Goal: Task Accomplishment & Management: Complete application form

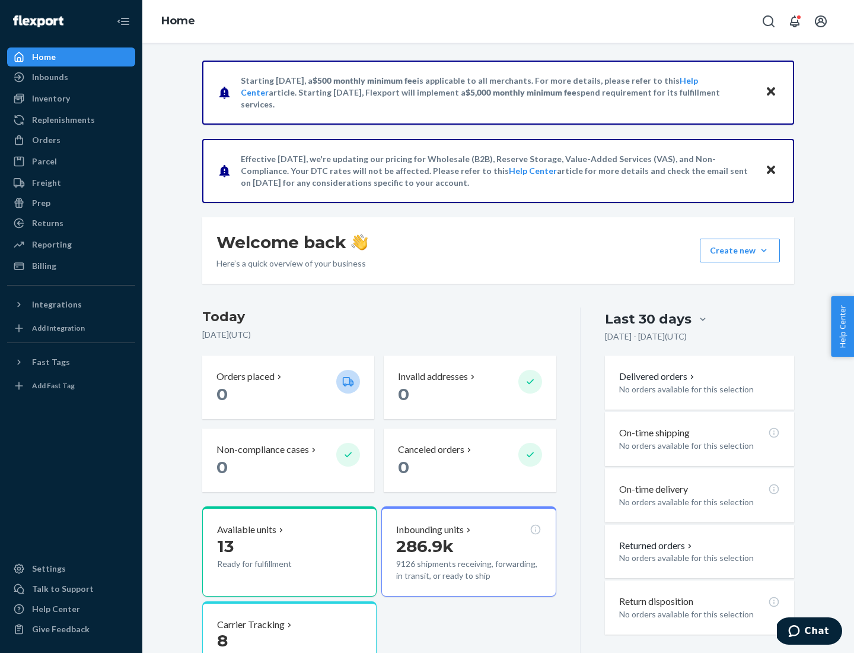
click at [764, 250] on button "Create new Create new inbound Create new order Create new product" at bounding box center [740, 251] width 80 height 24
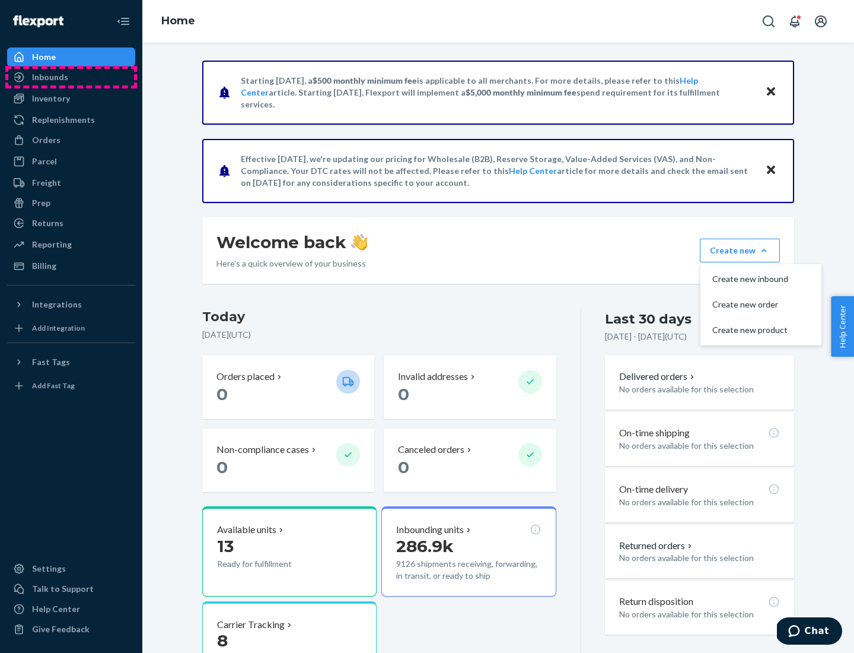
click at [71, 77] on div "Inbounds" at bounding box center [71, 77] width 126 height 17
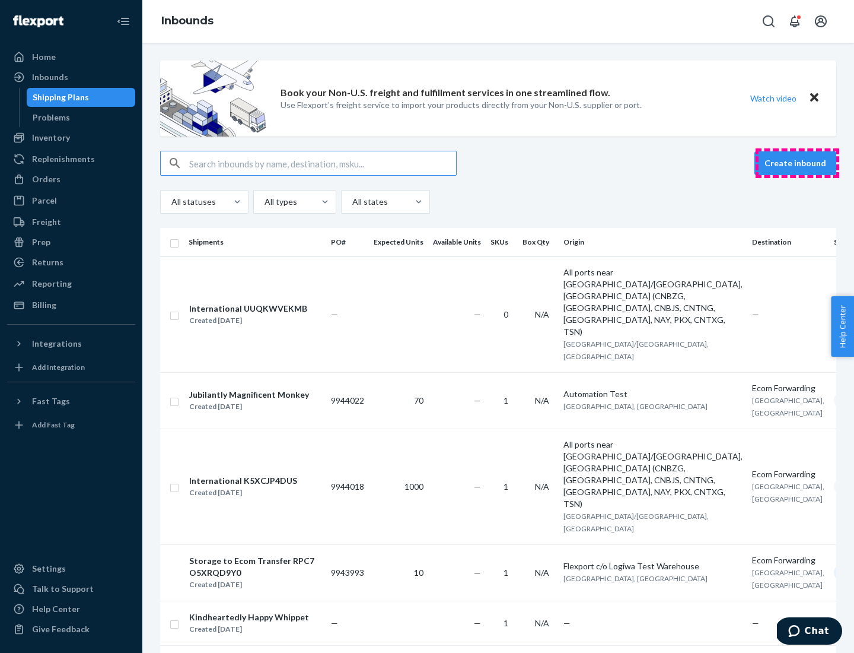
click at [797, 163] on button "Create inbound" at bounding box center [796, 163] width 82 height 24
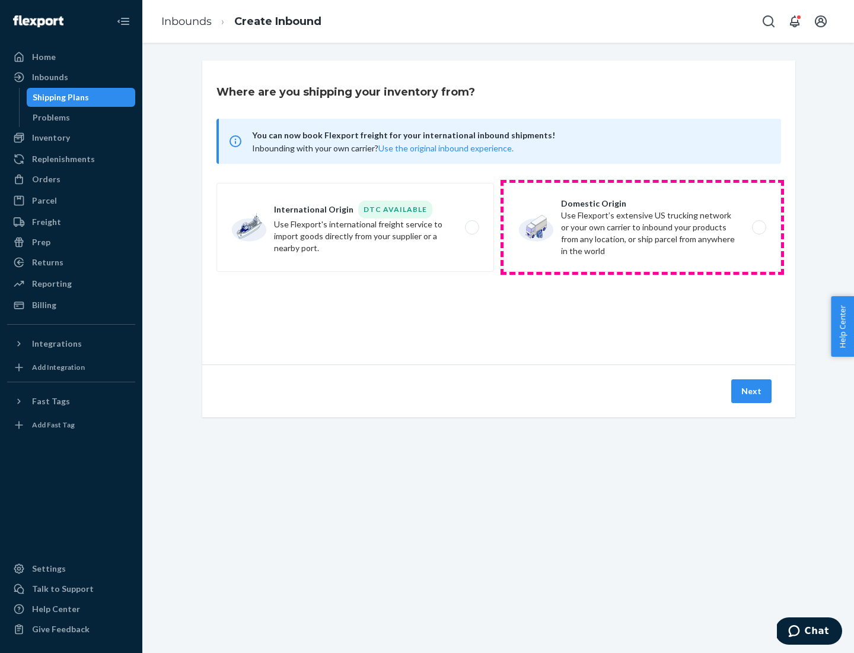
click at [643, 227] on label "Domestic Origin Use Flexport’s extensive US trucking network or your own carrie…" at bounding box center [643, 227] width 278 height 89
click at [759, 227] on input "Domestic Origin Use Flexport’s extensive US trucking network or your own carrie…" at bounding box center [763, 228] width 8 height 8
radio input "true"
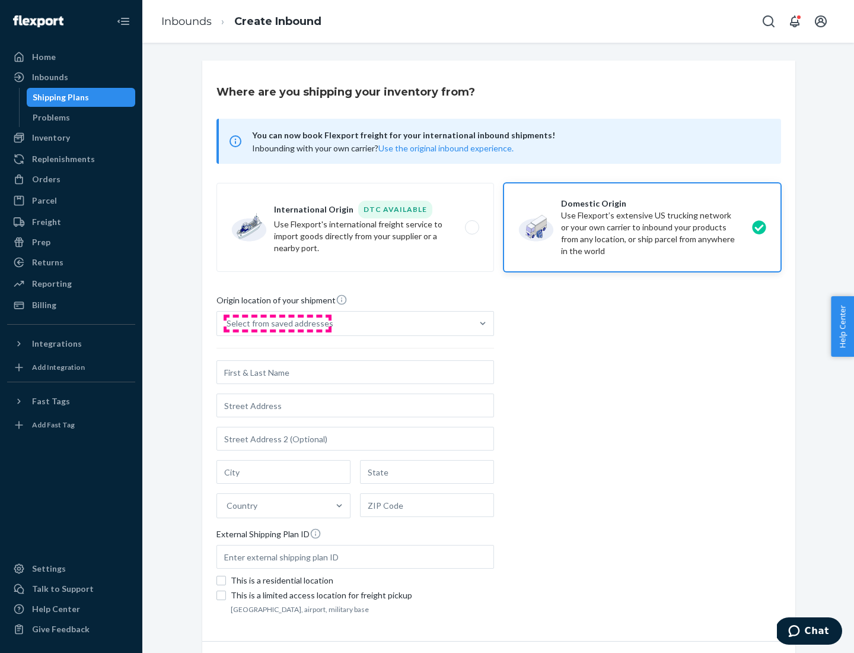
click at [277, 323] on div "Select from saved addresses" at bounding box center [280, 323] width 107 height 12
click at [228, 323] on input "Select from saved addresses" at bounding box center [227, 323] width 1 height 12
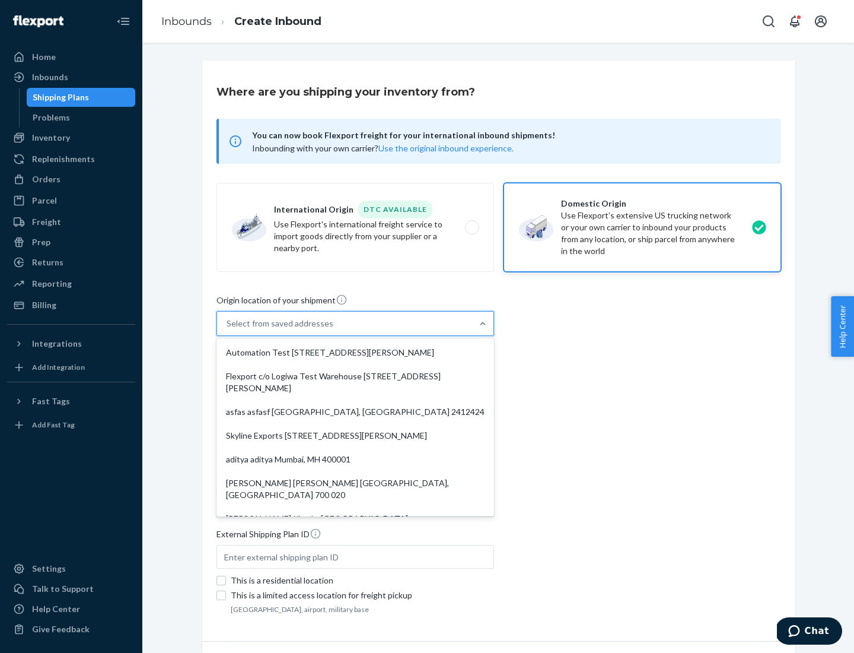
scroll to position [5, 0]
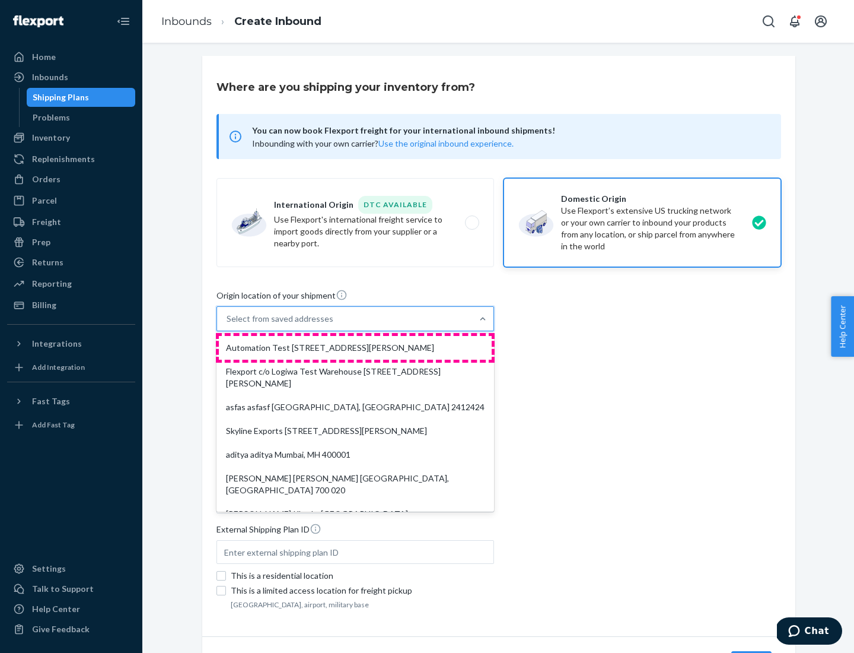
click at [355, 348] on div "Automation Test [STREET_ADDRESS][PERSON_NAME]" at bounding box center [355, 348] width 273 height 24
click at [228, 325] on input "option Automation Test [STREET_ADDRESS][PERSON_NAME]. 9 results available. Use …" at bounding box center [227, 319] width 1 height 12
type input "Automation Test"
type input "9th Floor"
type input "[GEOGRAPHIC_DATA]"
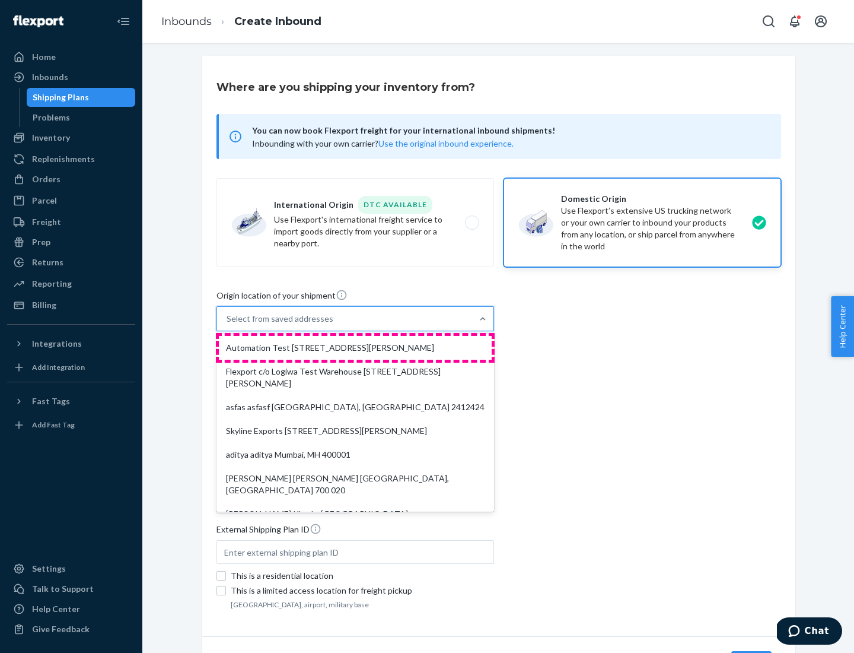
type input "CA"
type input "94104"
type input "[STREET_ADDRESS][PERSON_NAME]"
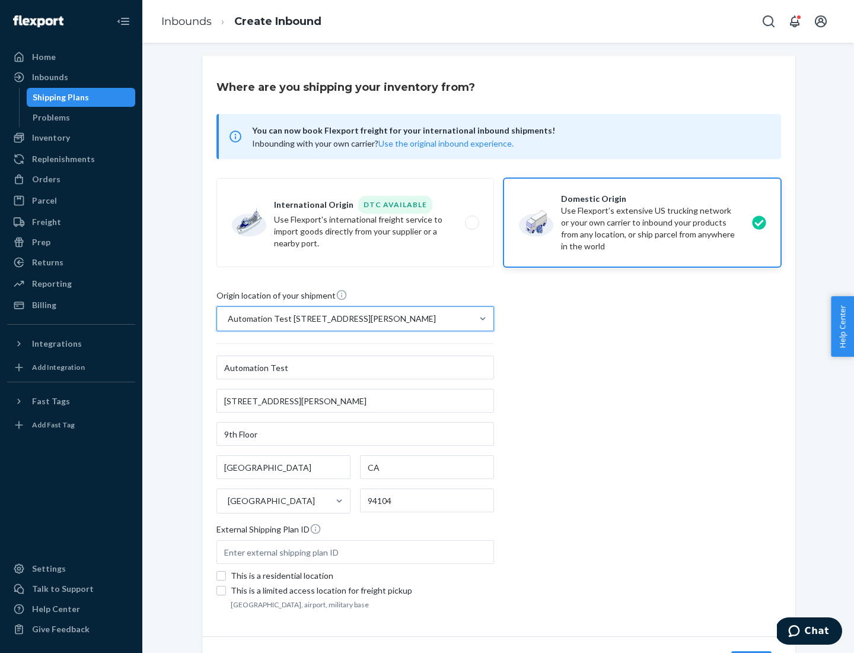
scroll to position [69, 0]
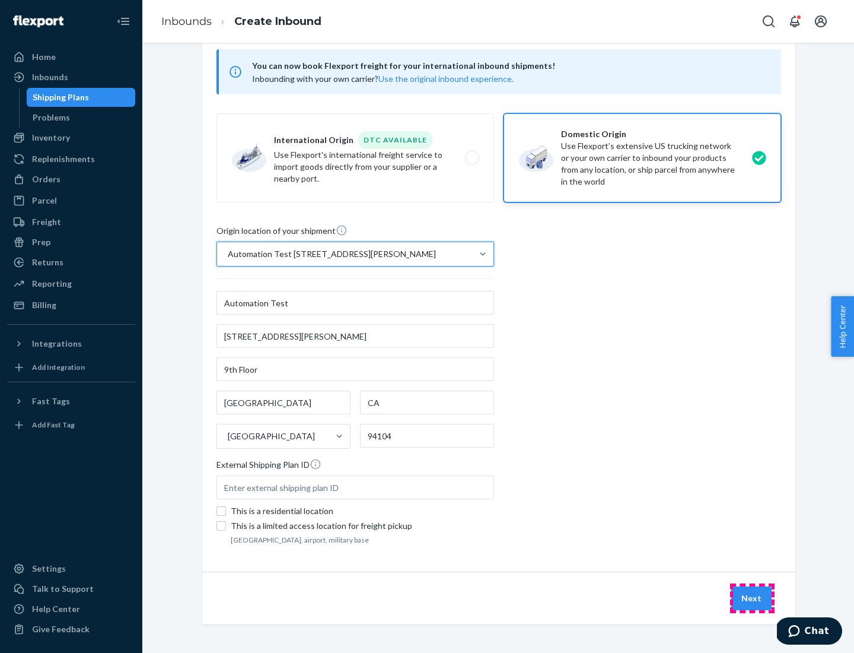
click at [752, 598] on button "Next" at bounding box center [752, 598] width 40 height 24
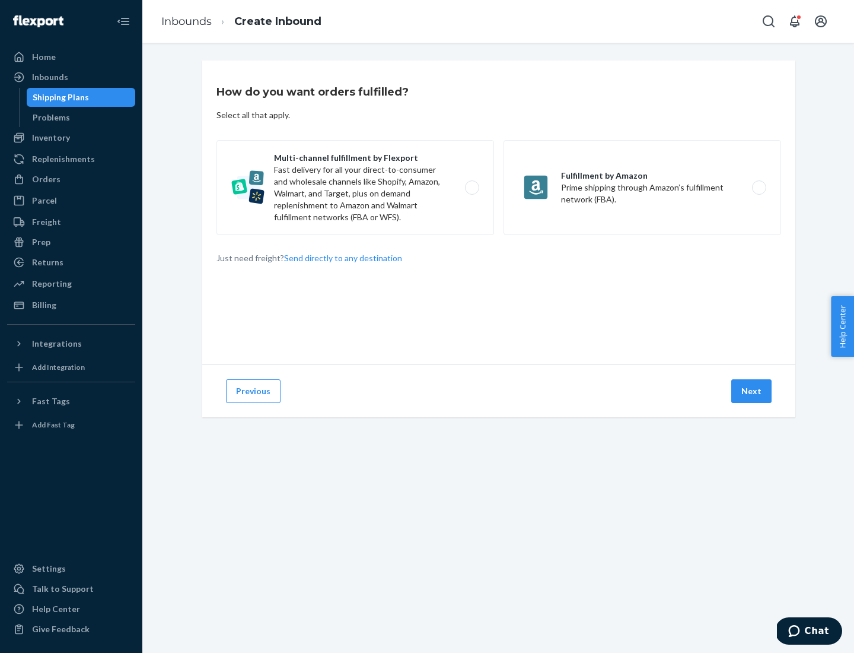
click at [355, 187] on label "Multi-channel fulfillment by Flexport Fast delivery for all your direct-to-cons…" at bounding box center [356, 187] width 278 height 95
click at [472, 187] on input "Multi-channel fulfillment by Flexport Fast delivery for all your direct-to-cons…" at bounding box center [476, 188] width 8 height 8
radio input "true"
click at [752, 391] on button "Next" at bounding box center [752, 391] width 40 height 24
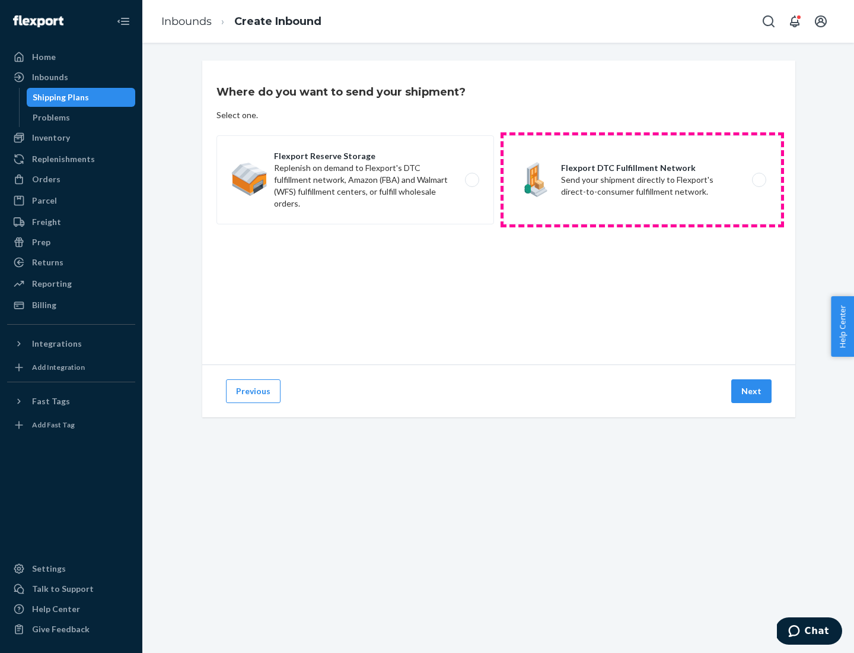
click at [643, 180] on label "Flexport DTC Fulfillment Network Send your shipment directly to Flexport's dire…" at bounding box center [643, 179] width 278 height 89
click at [759, 180] on input "Flexport DTC Fulfillment Network Send your shipment directly to Flexport's dire…" at bounding box center [763, 180] width 8 height 8
radio input "true"
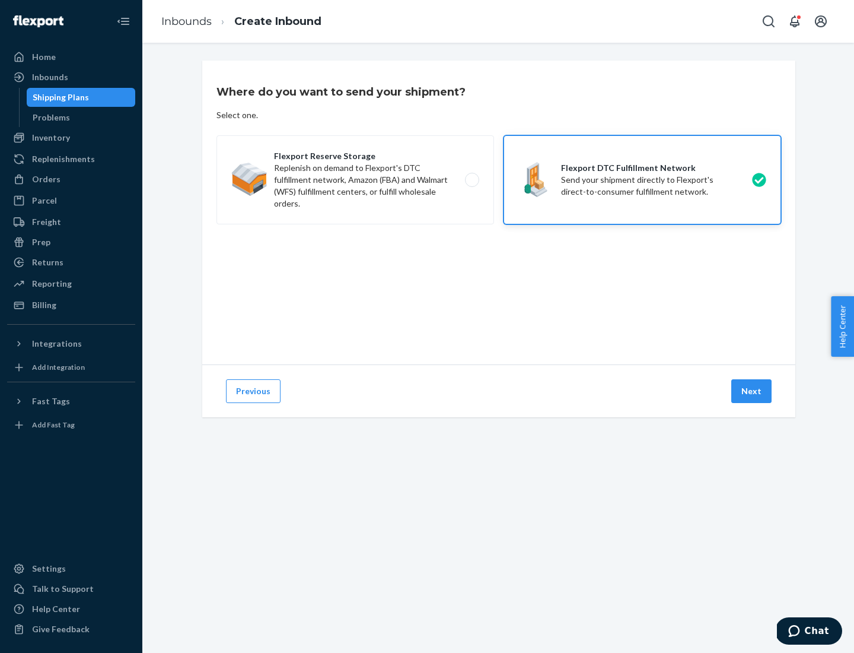
click at [752, 391] on button "Next" at bounding box center [752, 391] width 40 height 24
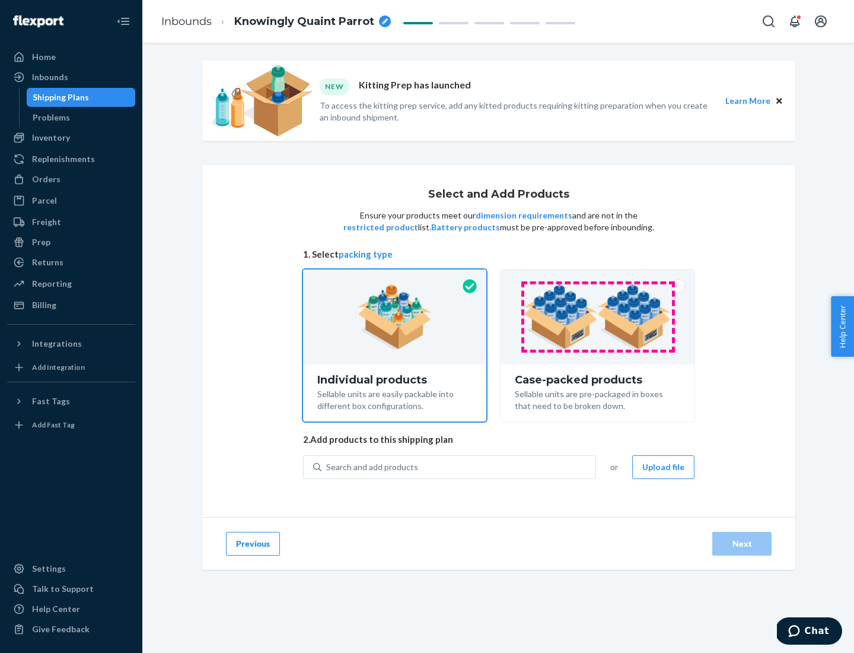
click at [598, 317] on img at bounding box center [598, 316] width 148 height 65
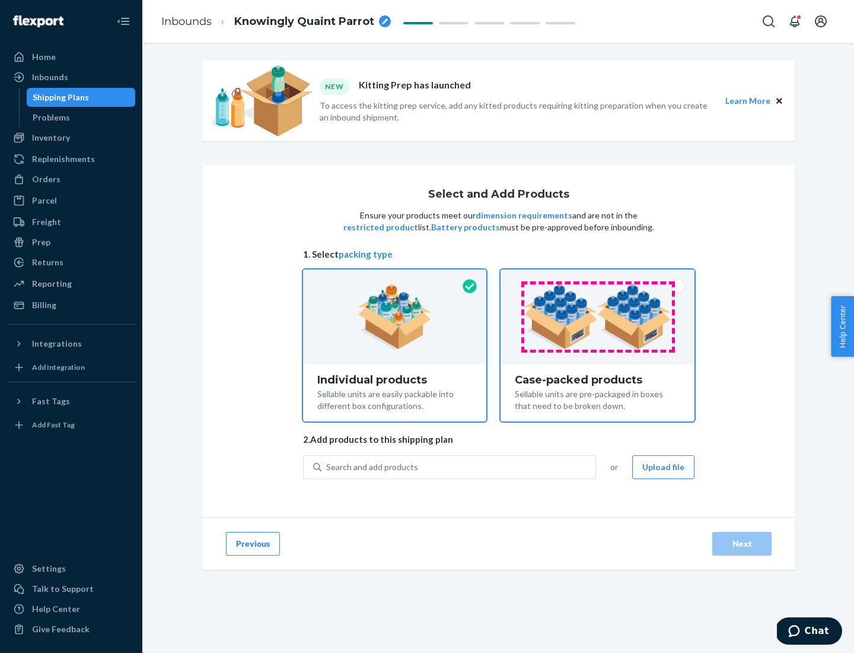
click at [598, 277] on input "Case-packed products Sellable units are pre-packaged in boxes that need to be b…" at bounding box center [598, 273] width 8 height 8
radio input "true"
radio input "false"
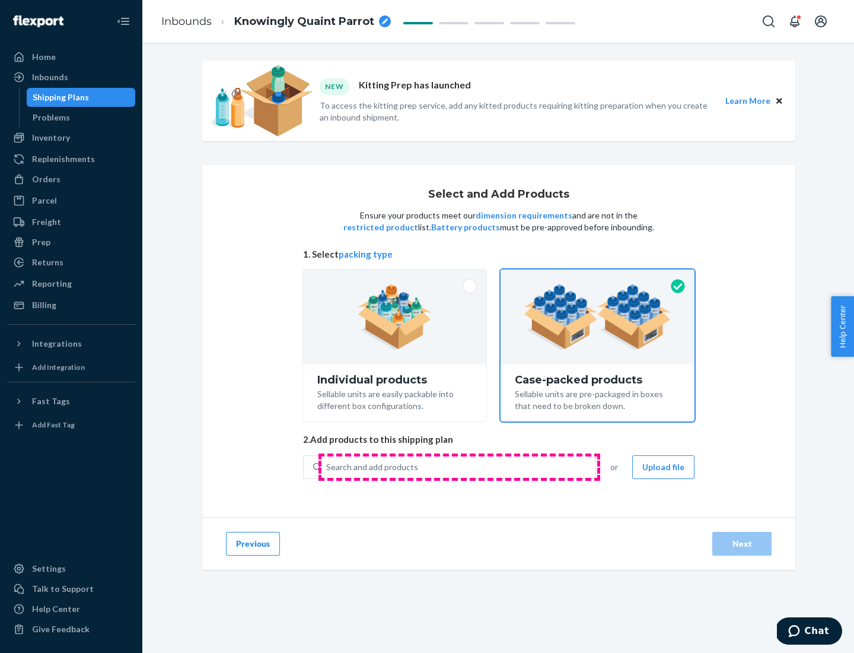
click at [459, 466] on div "Search and add products" at bounding box center [459, 466] width 274 height 21
click at [327, 466] on input "Search and add products" at bounding box center [326, 467] width 1 height 12
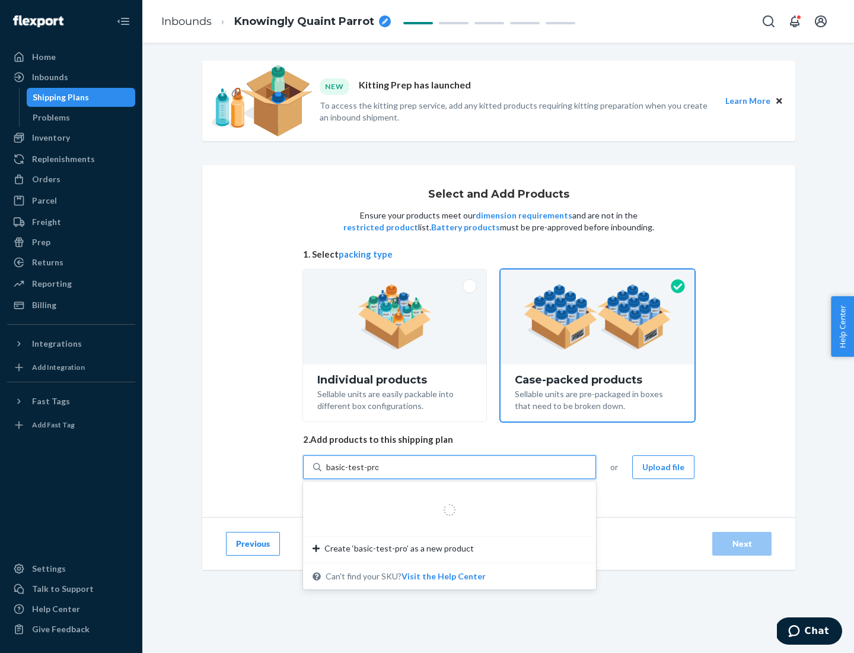
type input "basic-test-product-1"
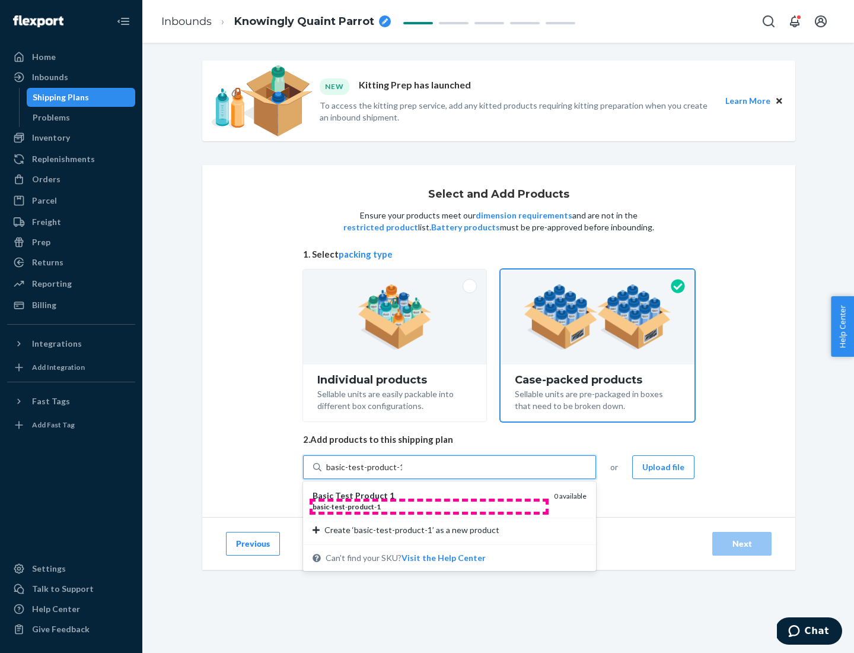
click at [429, 506] on div "basic - test - product - 1" at bounding box center [429, 506] width 232 height 10
click at [402, 473] on input "basic-test-product-1" at bounding box center [364, 467] width 76 height 12
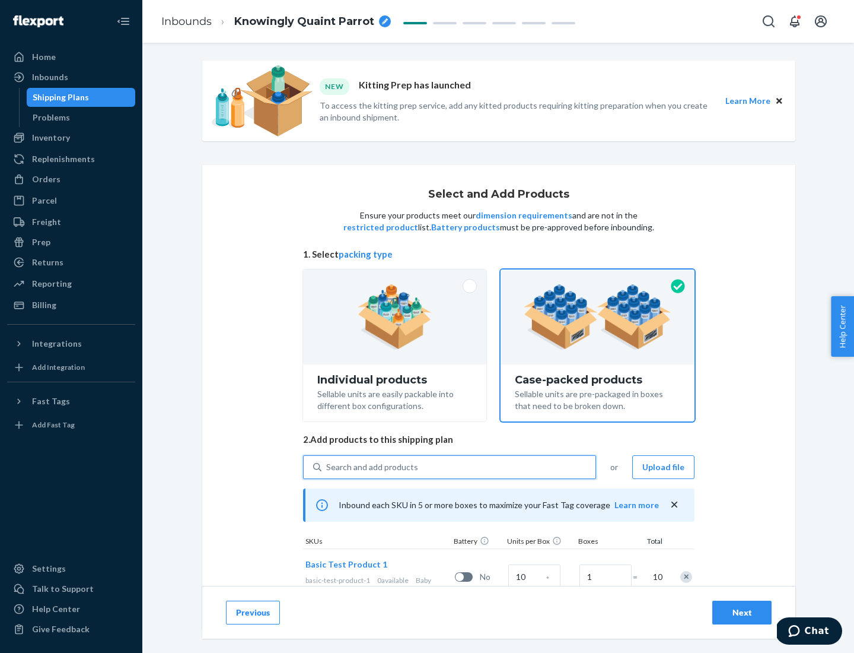
scroll to position [43, 0]
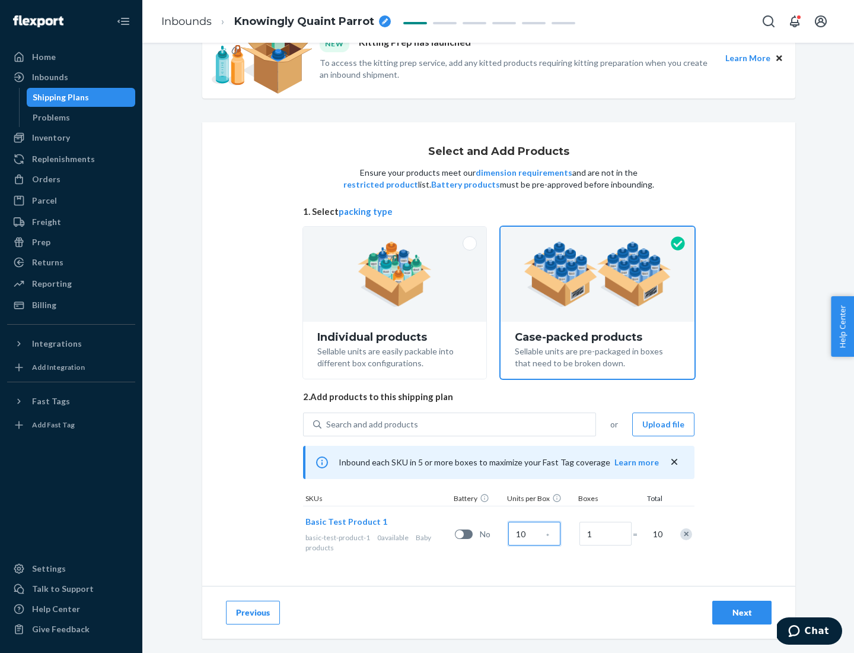
type input "10"
type input "7"
click at [742, 612] on div "Next" at bounding box center [742, 612] width 39 height 12
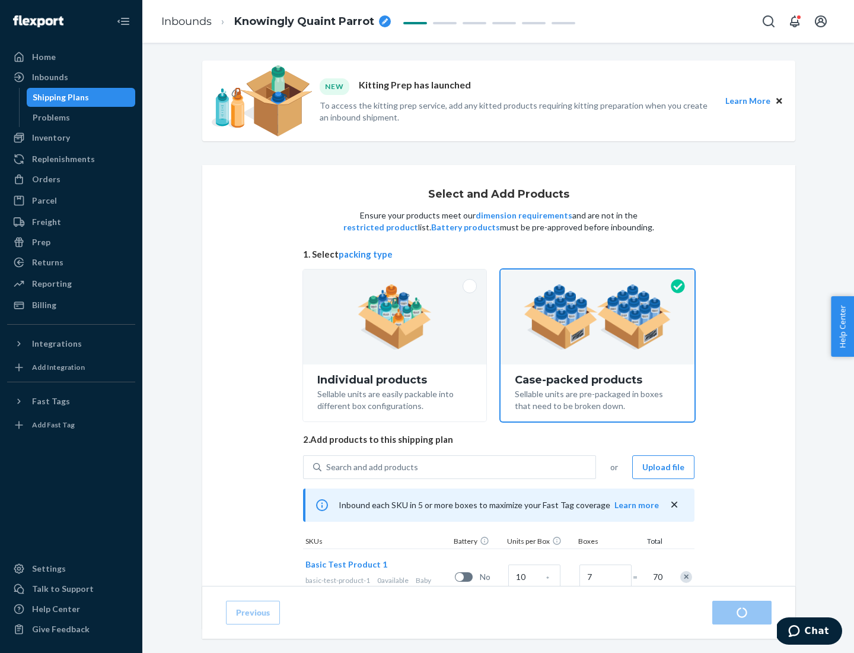
radio input "true"
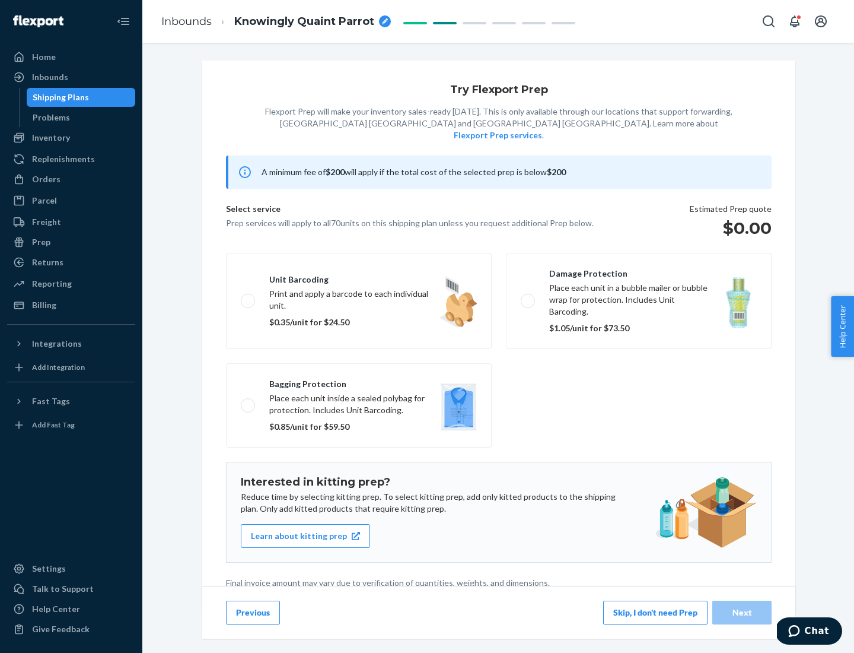
scroll to position [3, 0]
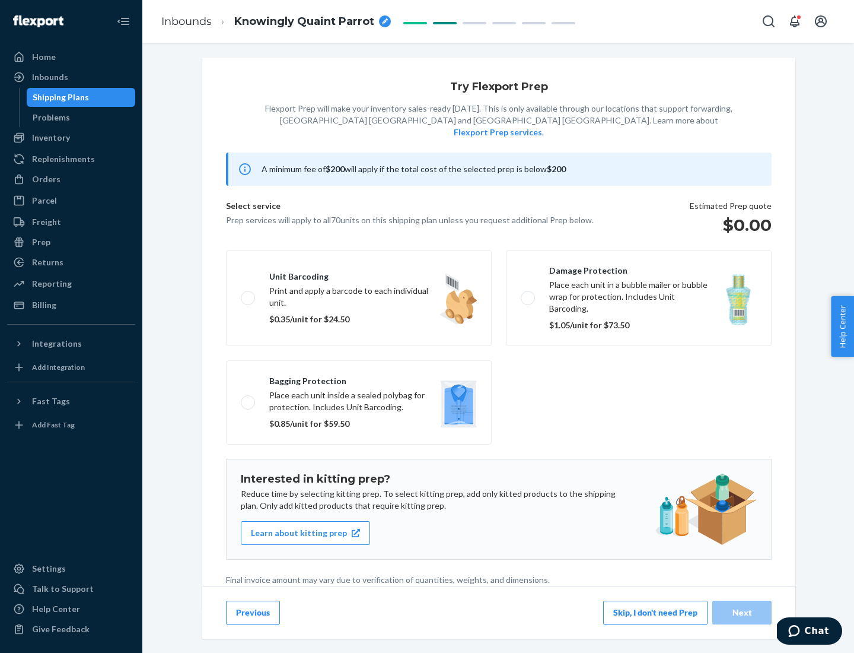
click at [359, 378] on label "Bagging protection Place each unit inside a sealed polybag for protection. Incl…" at bounding box center [359, 402] width 266 height 84
click at [249, 398] on input "Bagging protection Place each unit inside a sealed polybag for protection. Incl…" at bounding box center [245, 402] width 8 height 8
checkbox input "true"
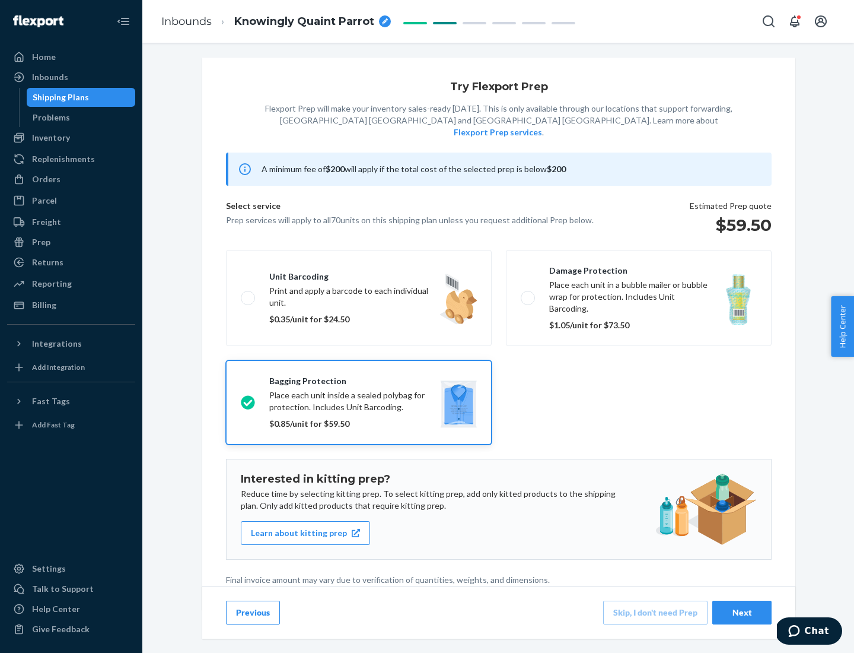
click at [742, 612] on div "Next" at bounding box center [742, 612] width 39 height 12
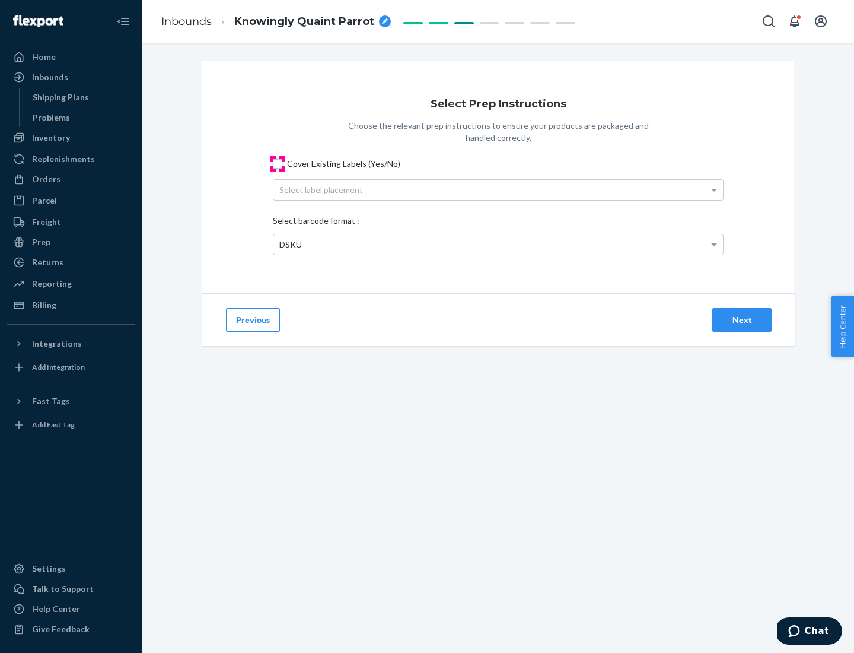
click at [278, 163] on input "Cover Existing Labels (Yes/No)" at bounding box center [277, 163] width 9 height 9
checkbox input "true"
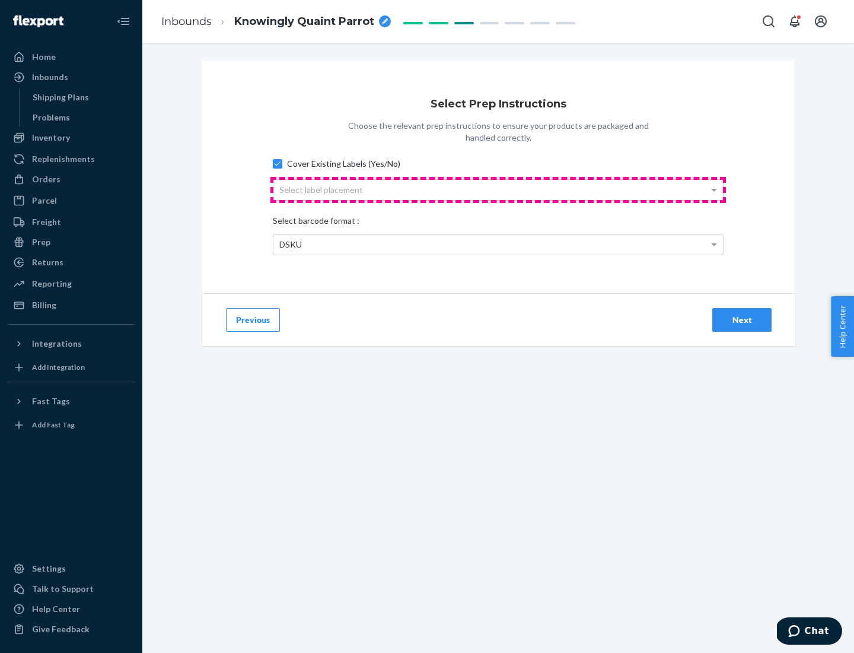
click at [498, 189] on div "Select label placement" at bounding box center [499, 190] width 450 height 20
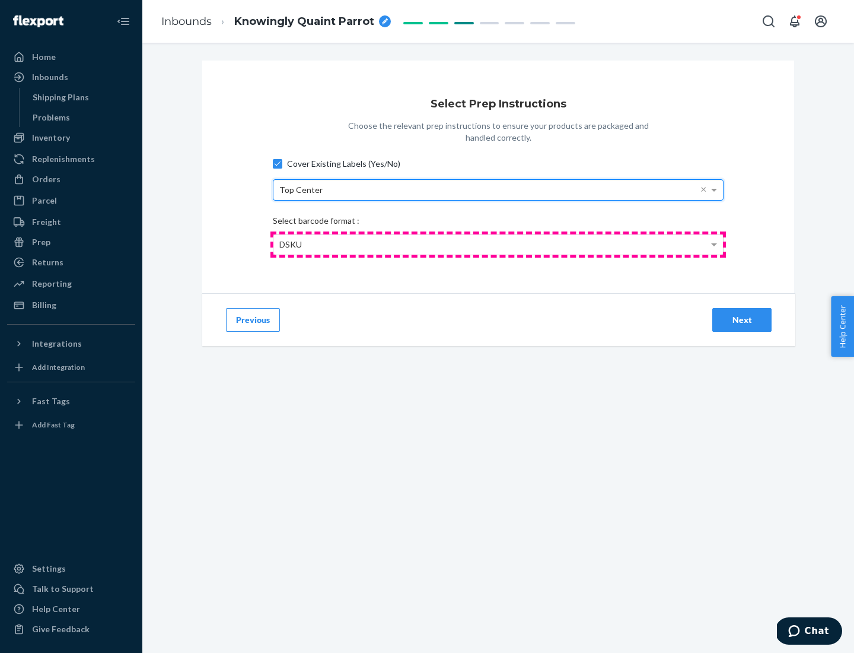
click at [498, 244] on div "DSKU" at bounding box center [499, 244] width 450 height 20
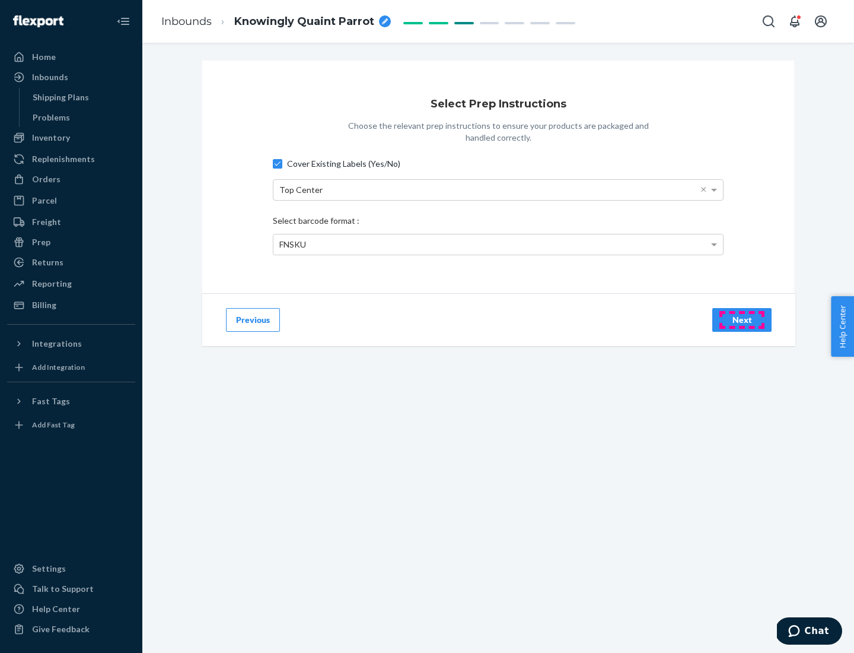
click at [742, 319] on div "Next" at bounding box center [742, 320] width 39 height 12
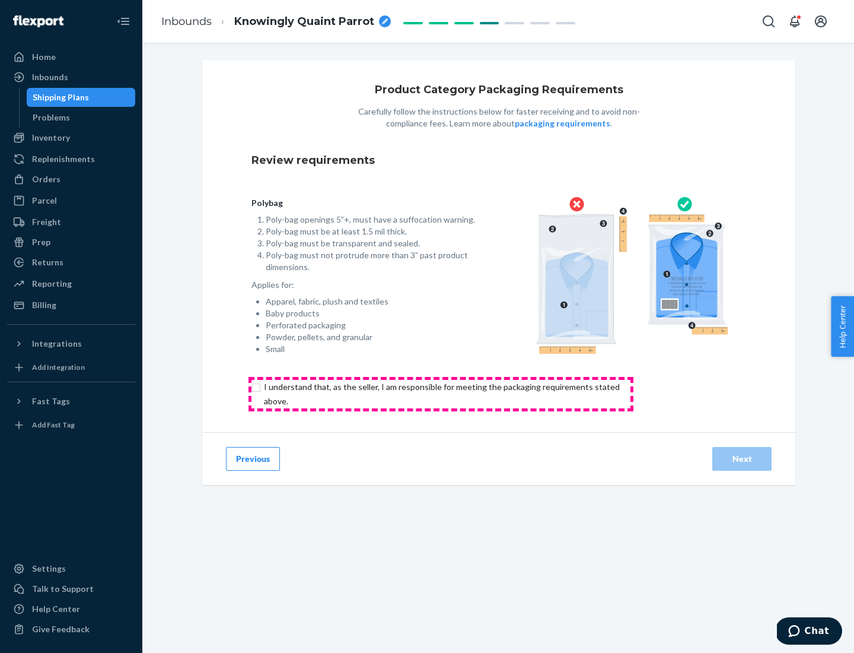
click at [441, 393] on input "checkbox" at bounding box center [449, 394] width 395 height 28
checkbox input "true"
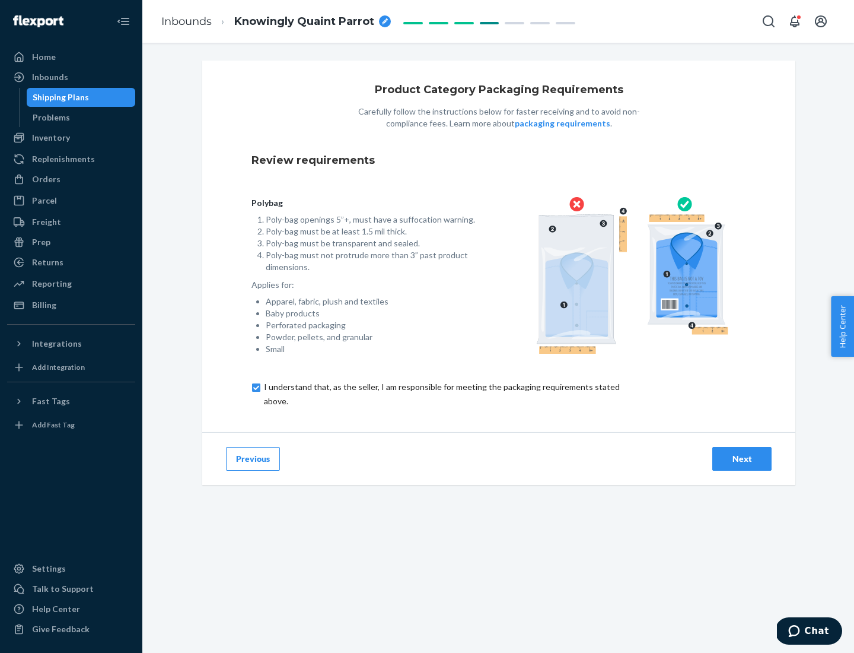
click at [742, 458] on div "Next" at bounding box center [742, 459] width 39 height 12
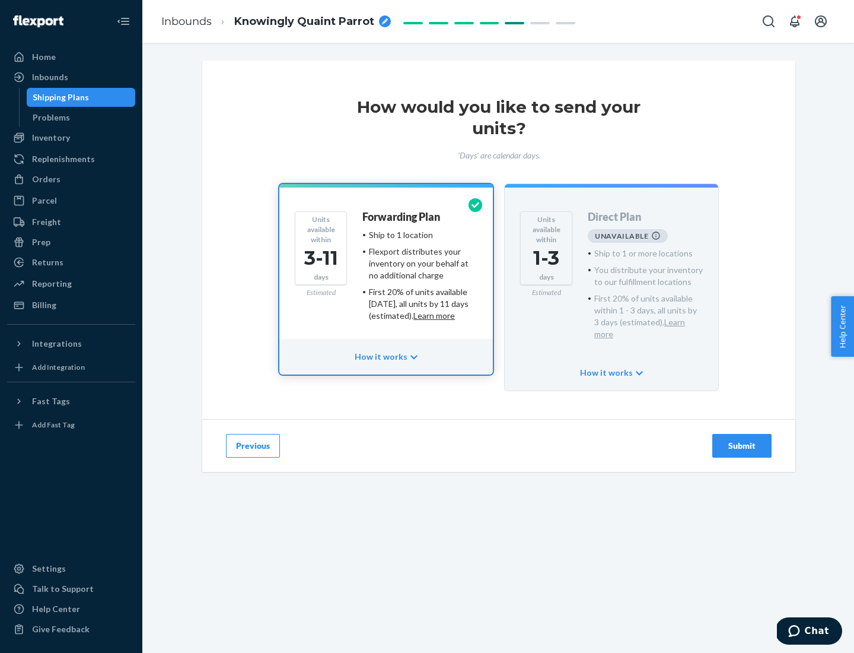
click at [402, 217] on h4 "Forwarding Plan" at bounding box center [401, 217] width 78 height 12
click at [742, 440] on div "Submit" at bounding box center [742, 446] width 39 height 12
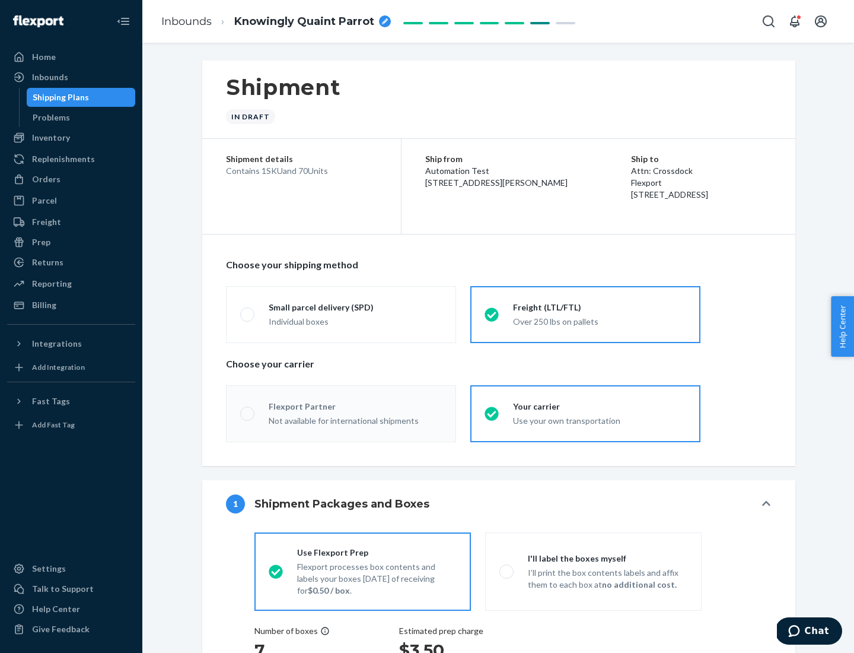
radio input "true"
radio input "false"
radio input "true"
radio input "false"
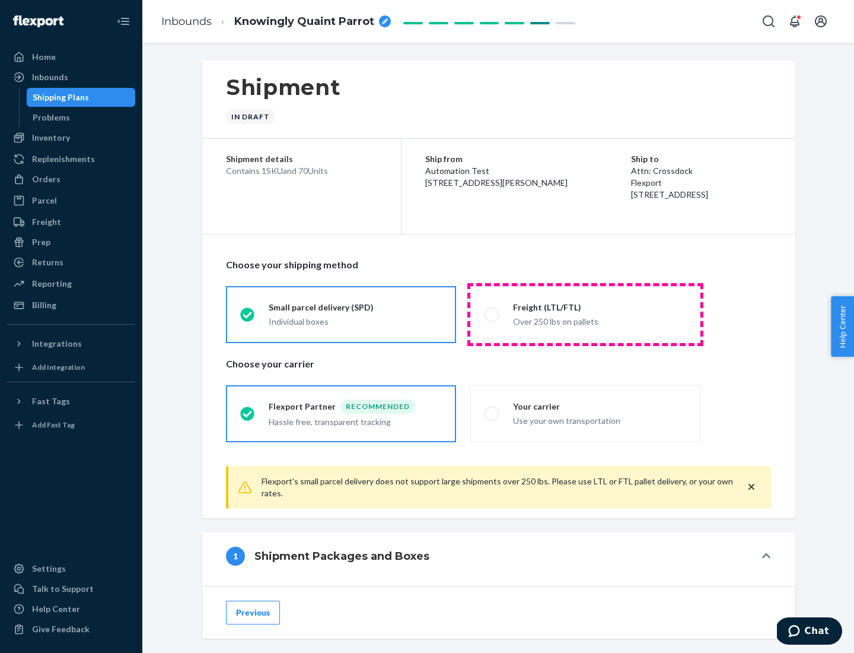
click at [586, 314] on div "Over 250 lbs on pallets" at bounding box center [599, 320] width 173 height 14
click at [492, 314] on input "Freight (LTL/FTL) Over 250 lbs on pallets" at bounding box center [489, 314] width 8 height 8
radio input "true"
radio input "false"
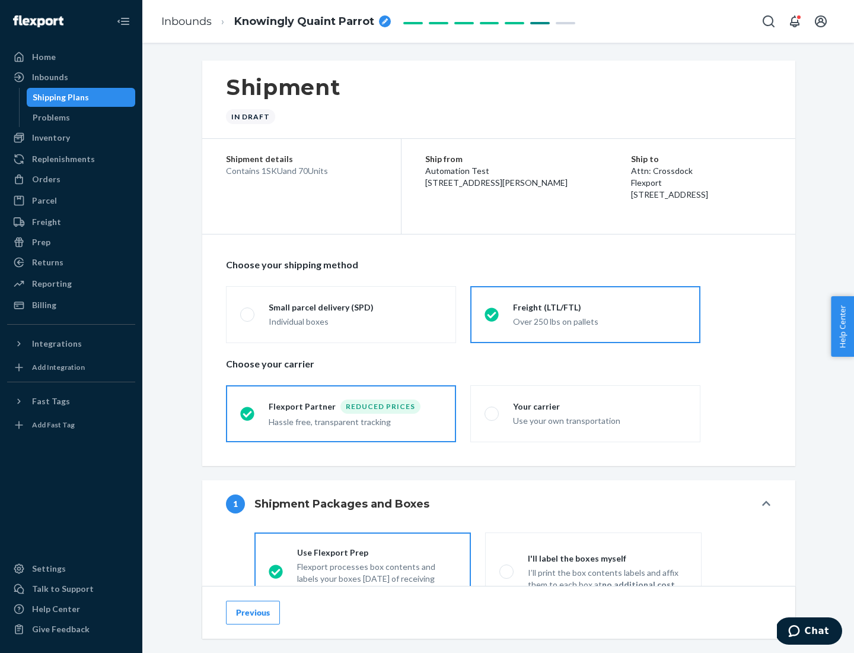
scroll to position [66, 0]
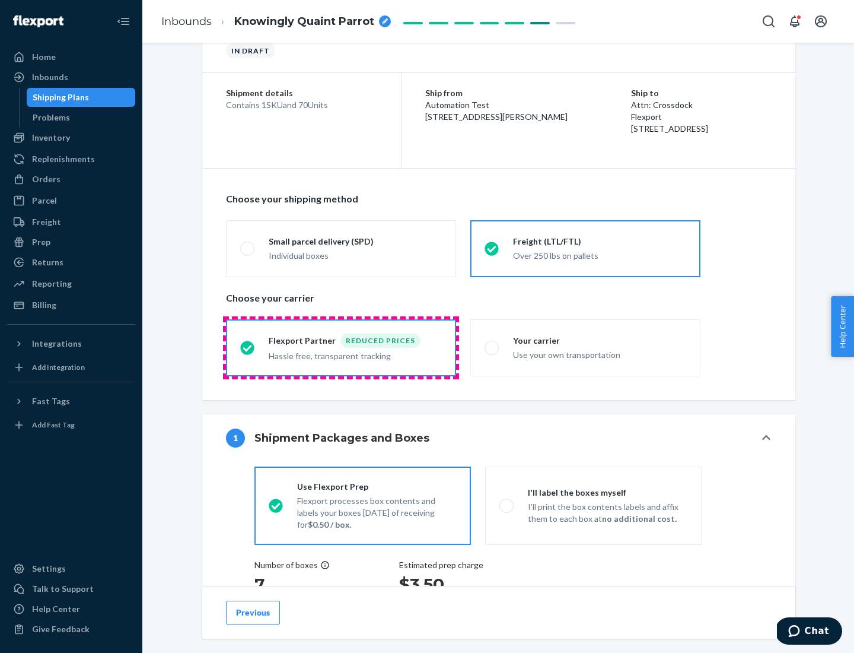
click at [341, 348] on div "Hassle free, transparent tracking" at bounding box center [355, 355] width 173 height 14
click at [248, 347] on input "Flexport Partner Reduced prices Hassle free, transparent tracking" at bounding box center [244, 348] width 8 height 8
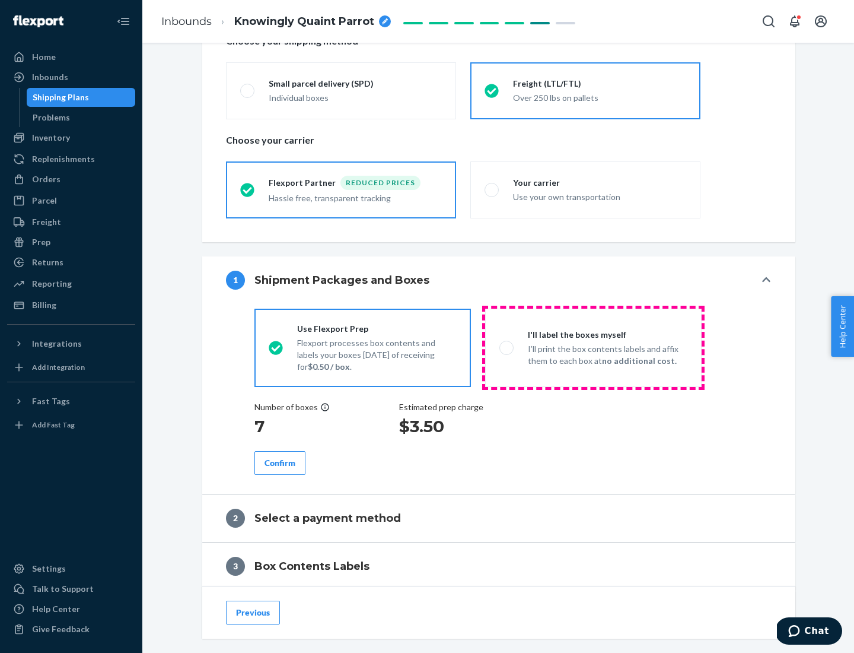
click at [593, 347] on p "I’ll print the box contents labels and affix them to each box at no additional …" at bounding box center [608, 355] width 160 height 24
click at [507, 347] on input "I'll label the boxes myself I’ll print the box contents labels and affix them t…" at bounding box center [504, 348] width 8 height 8
radio input "true"
radio input "false"
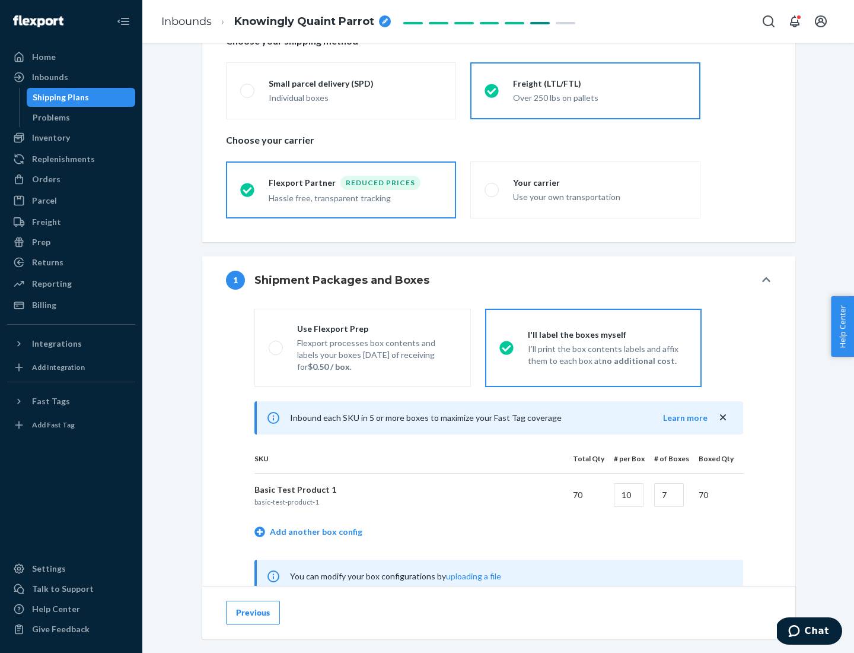
scroll to position [371, 0]
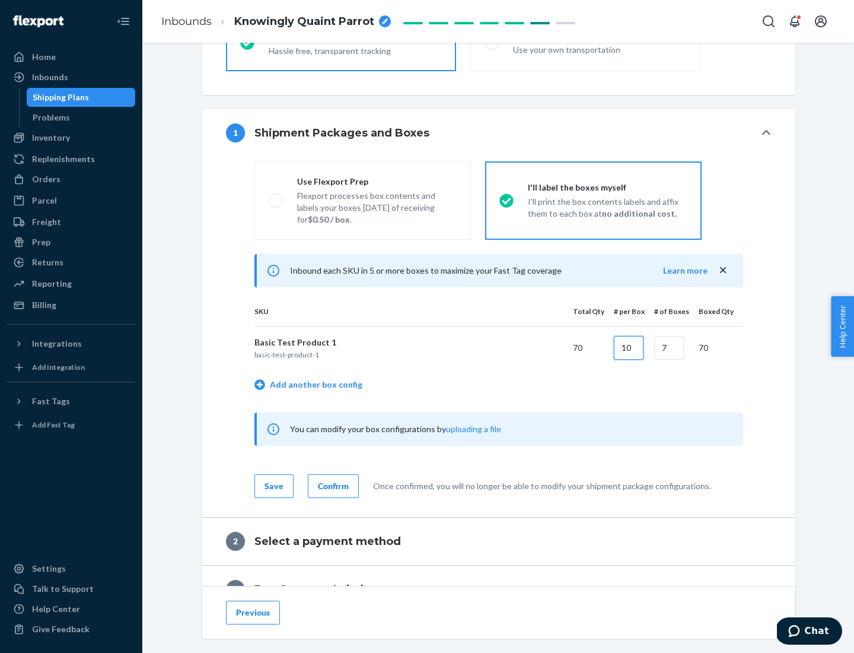
type input "10"
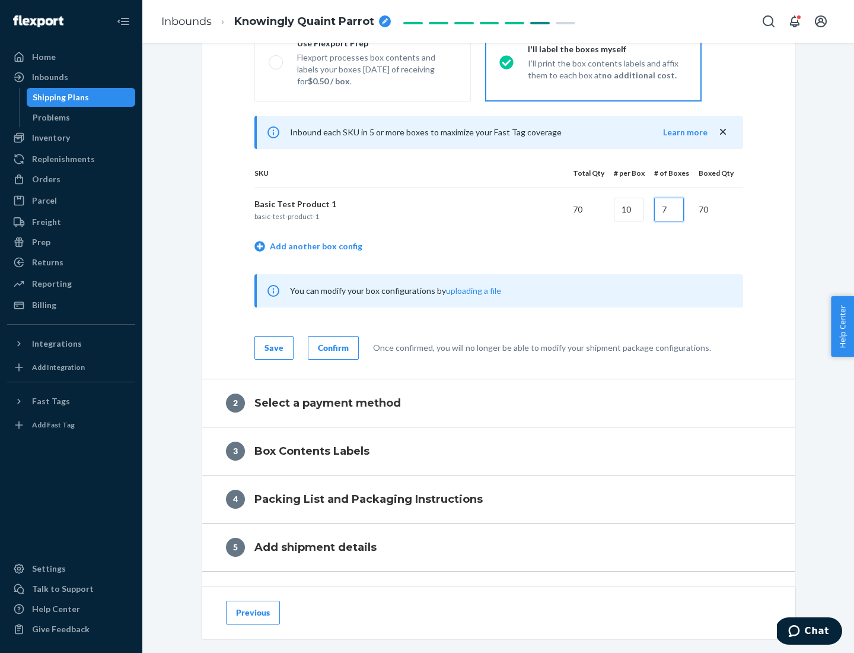
type input "7"
click at [332, 347] on div "Confirm" at bounding box center [333, 348] width 31 height 12
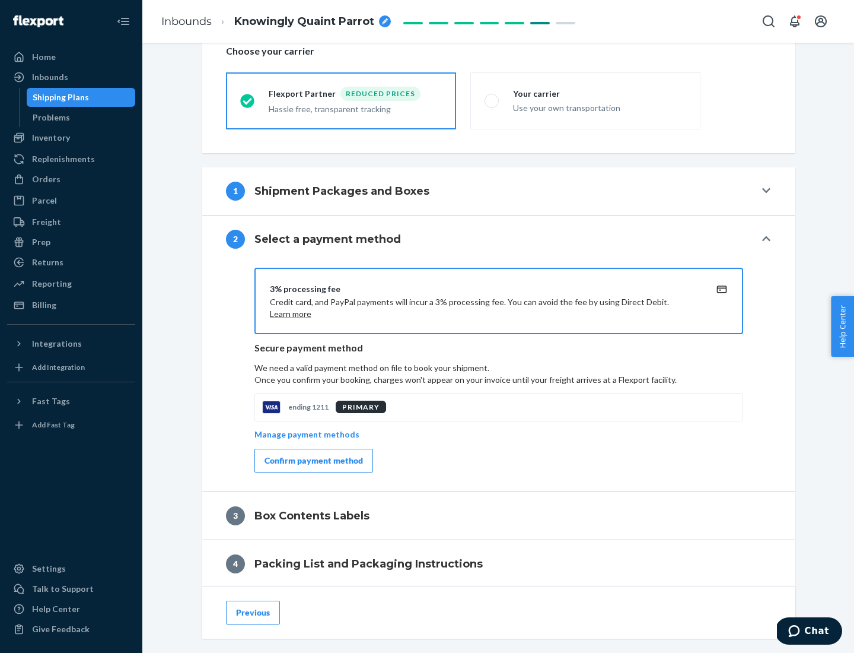
scroll to position [425, 0]
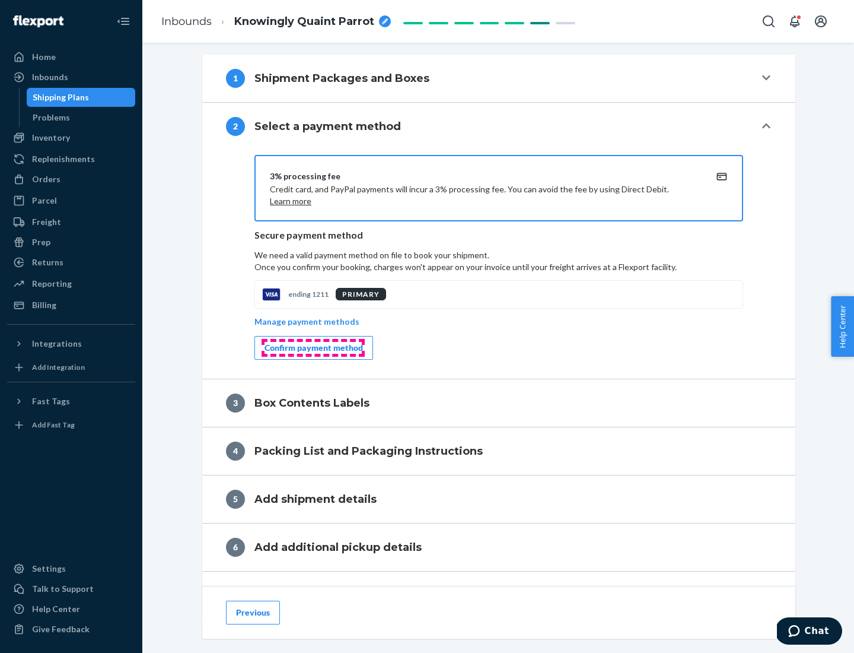
click at [313, 348] on div "Confirm payment method" at bounding box center [314, 348] width 98 height 12
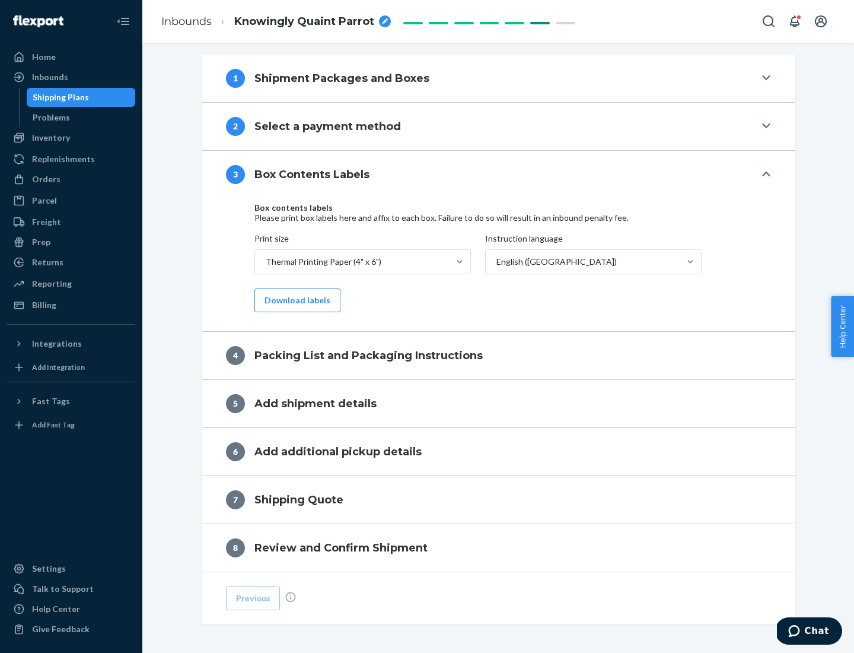
scroll to position [378, 0]
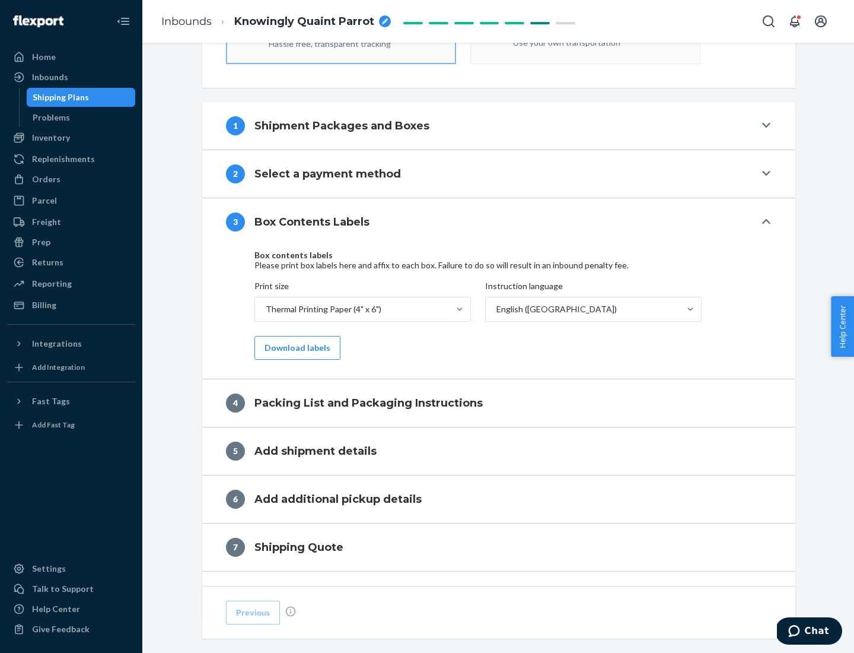
click at [295, 348] on button "Download labels" at bounding box center [298, 348] width 86 height 24
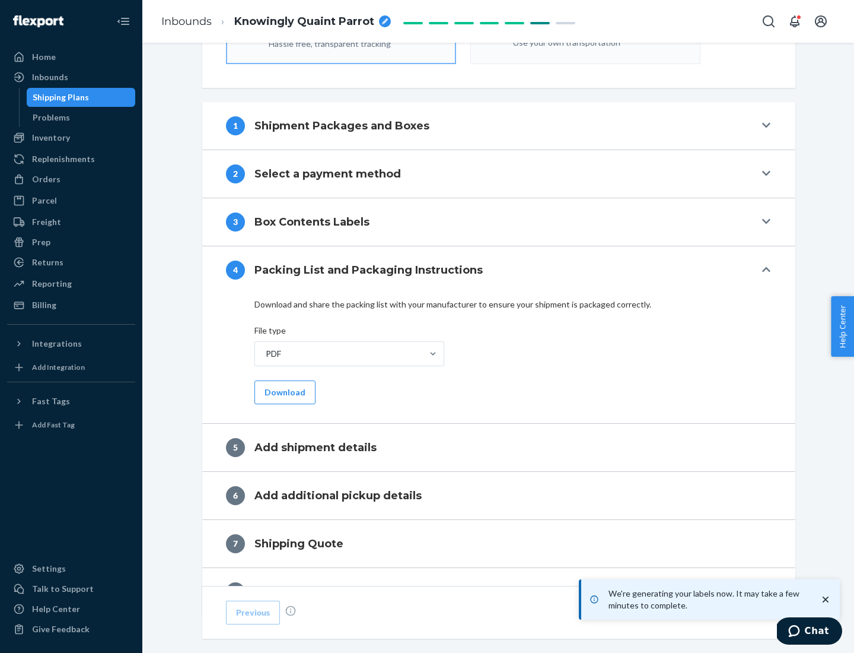
scroll to position [422, 0]
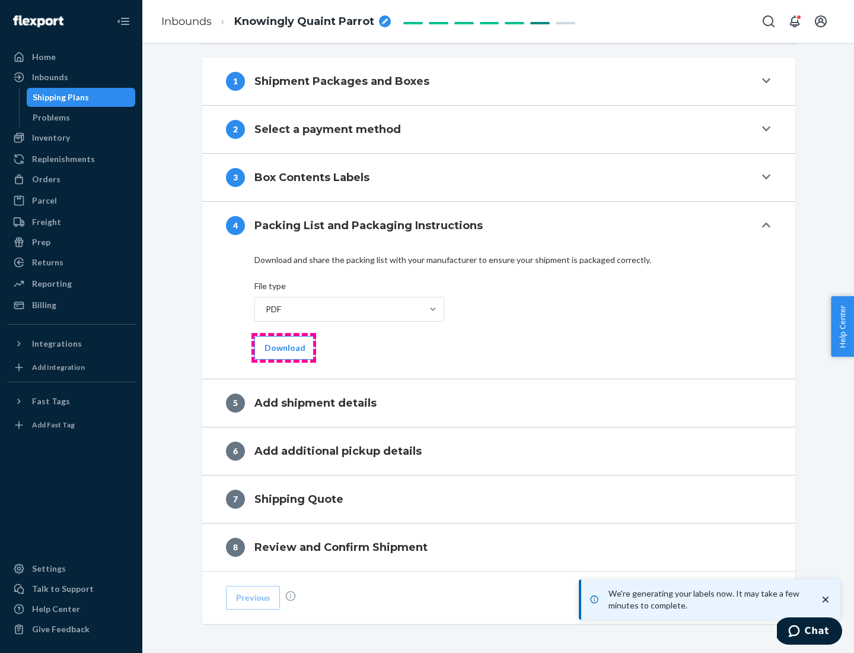
click at [284, 347] on button "Download" at bounding box center [285, 348] width 61 height 24
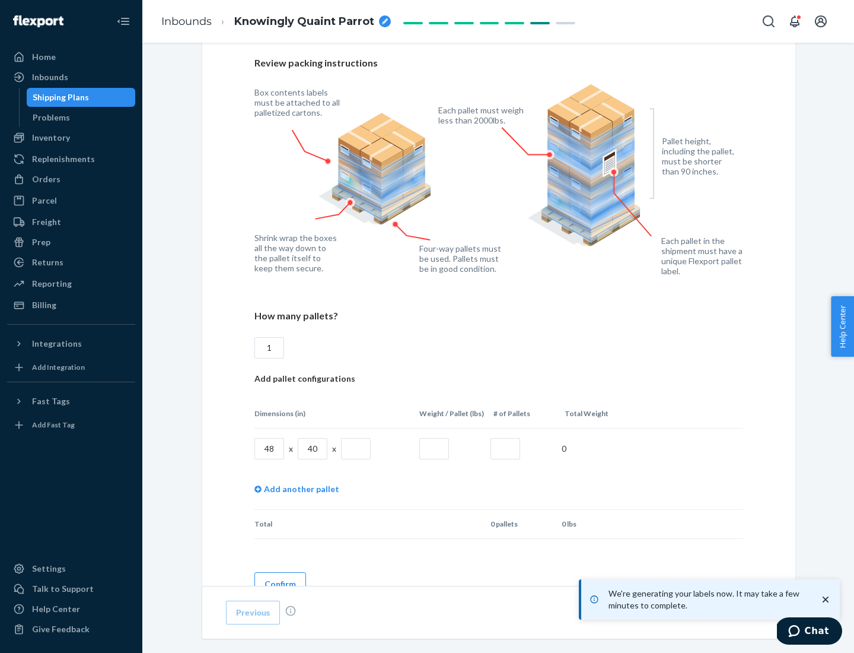
scroll to position [862, 0]
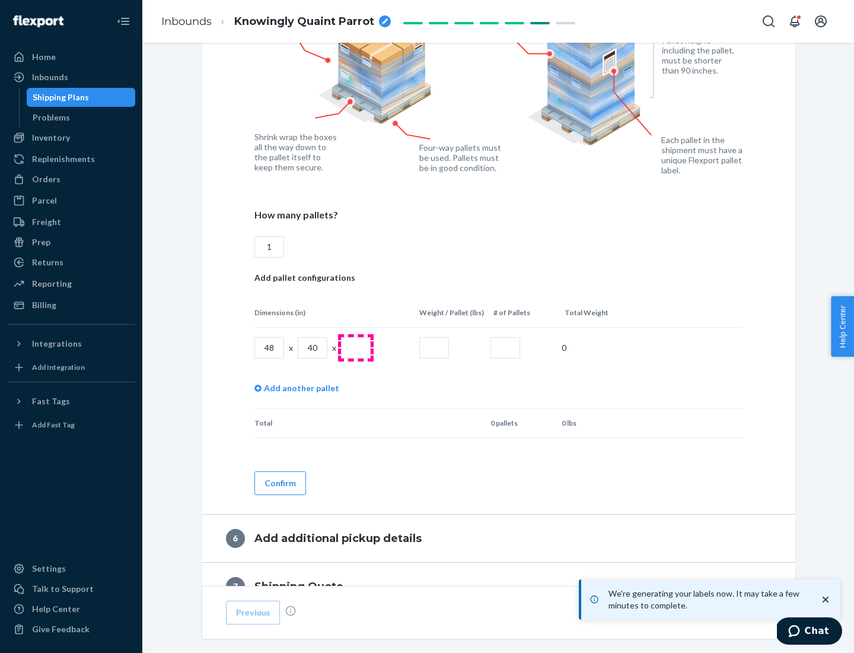
type input "1"
type input "40"
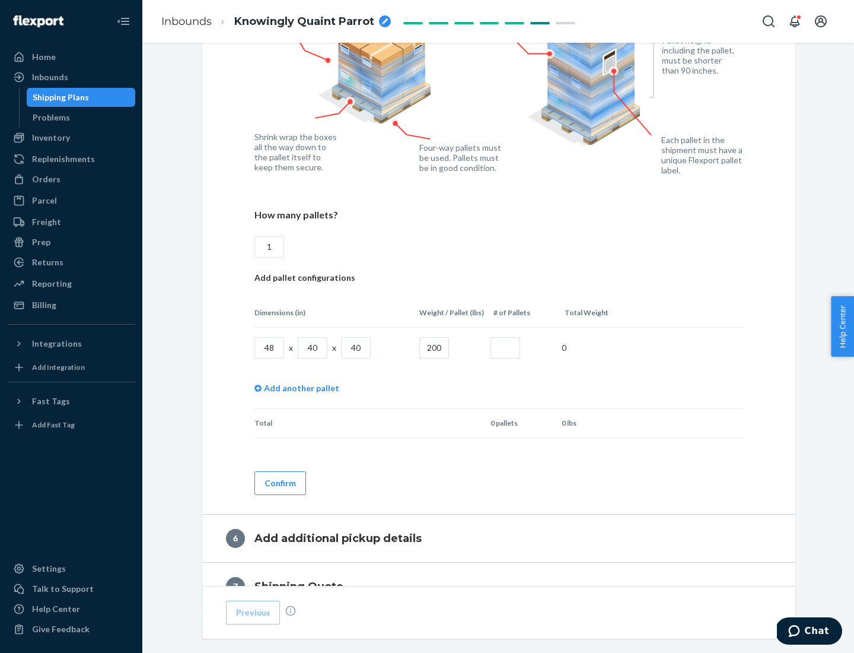
type input "200"
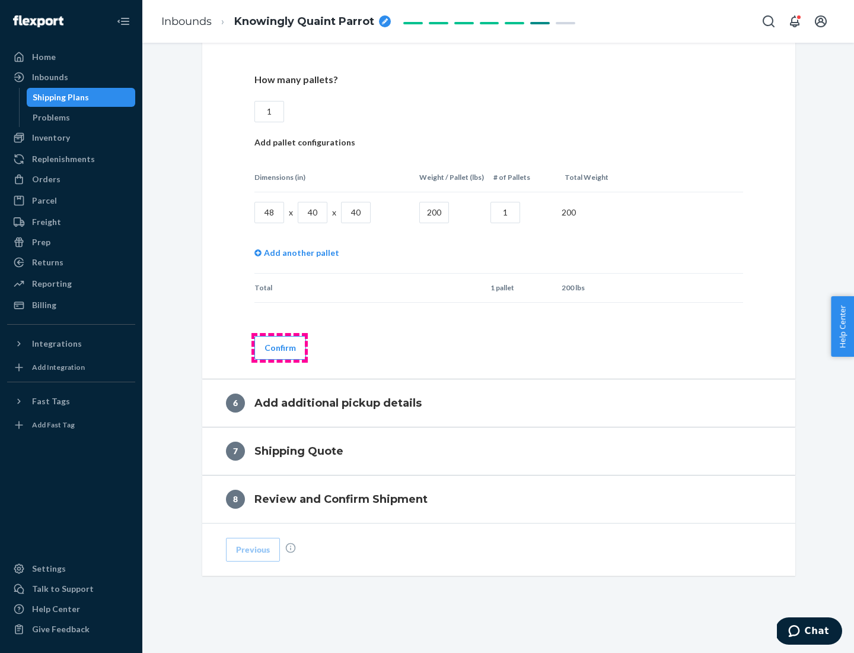
type input "1"
click at [279, 347] on button "Confirm" at bounding box center [281, 348] width 52 height 24
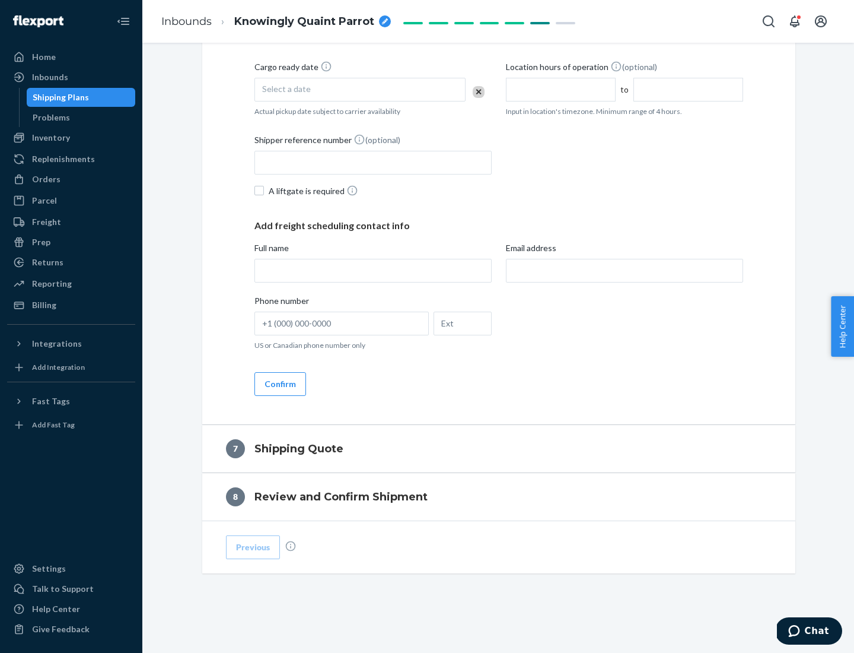
scroll to position [454, 0]
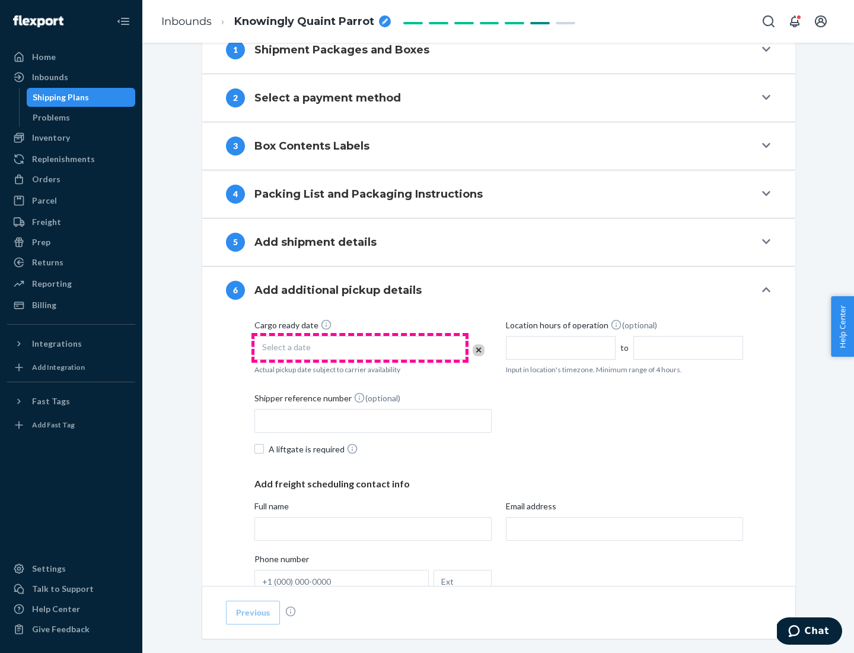
click at [360, 347] on div "Select a date" at bounding box center [360, 348] width 211 height 24
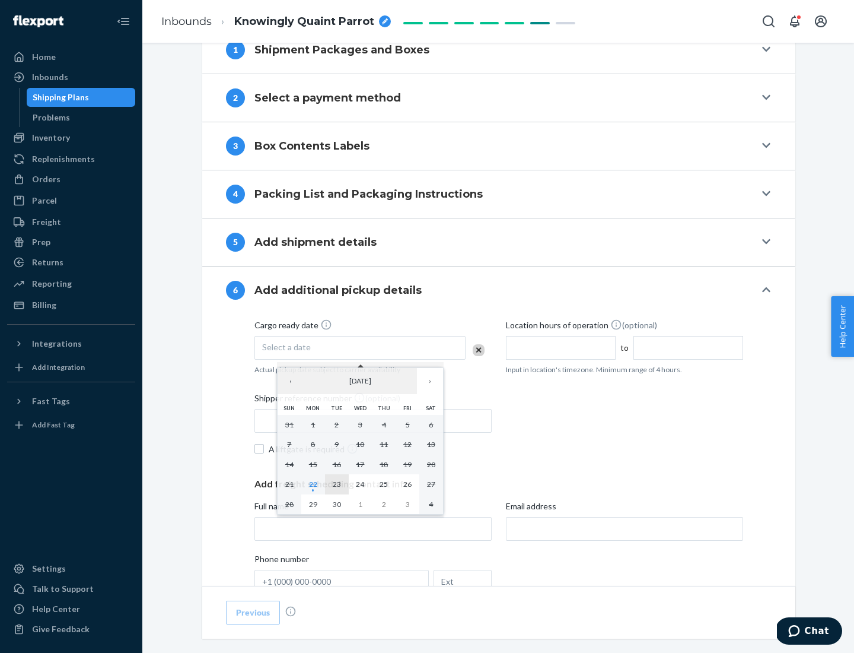
click at [336, 484] on abbr "23" at bounding box center [337, 483] width 8 height 9
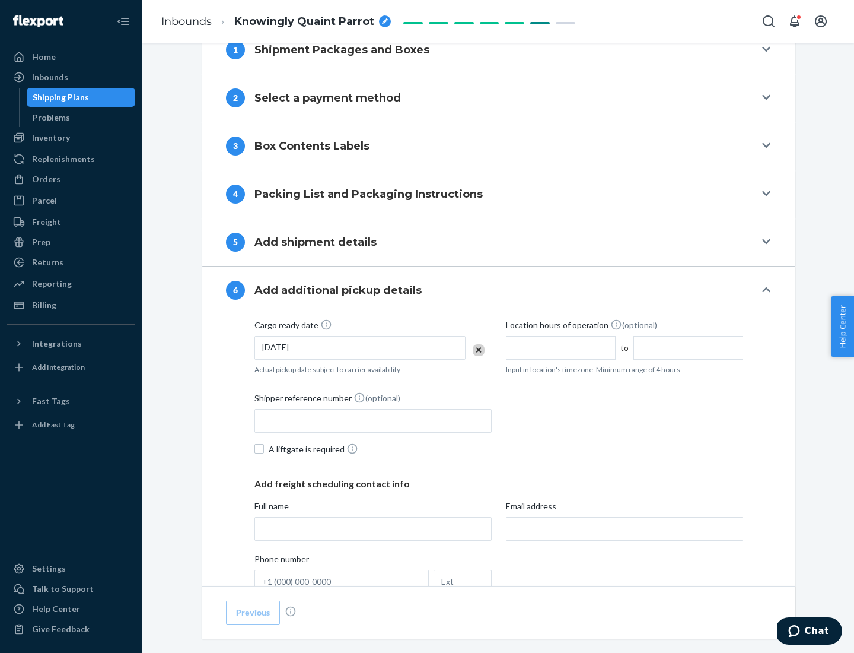
scroll to position [635, 0]
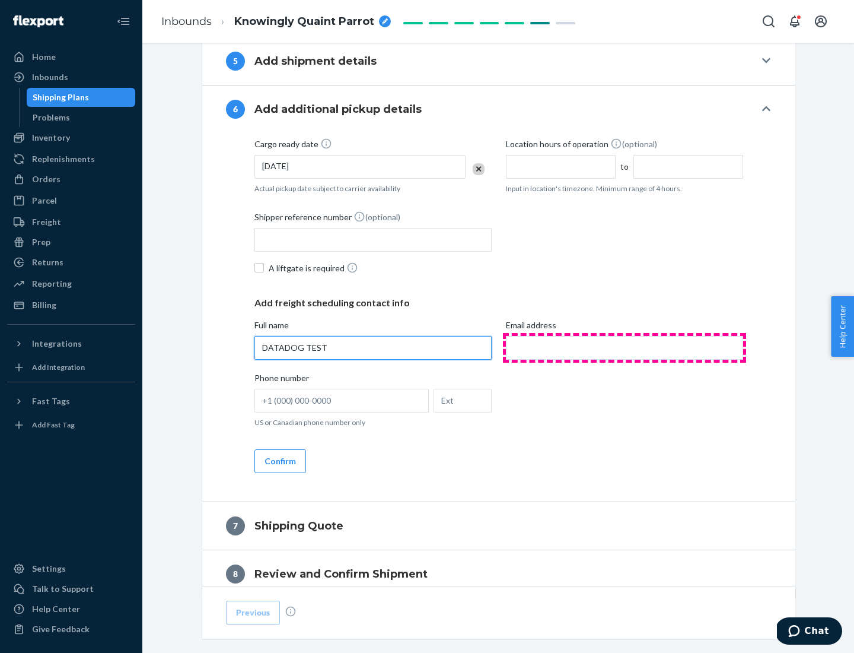
type input "DATADOG TEST"
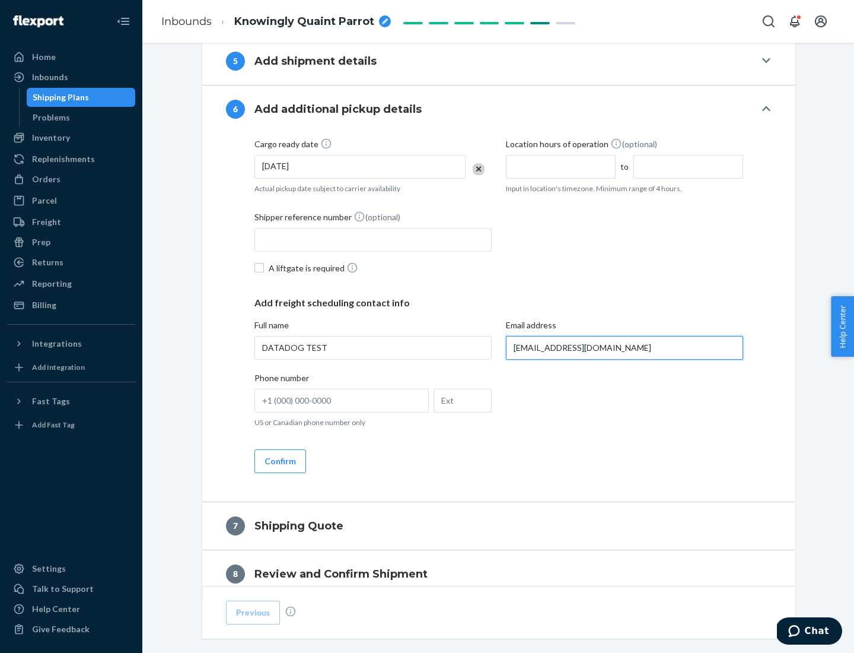
scroll to position [688, 0]
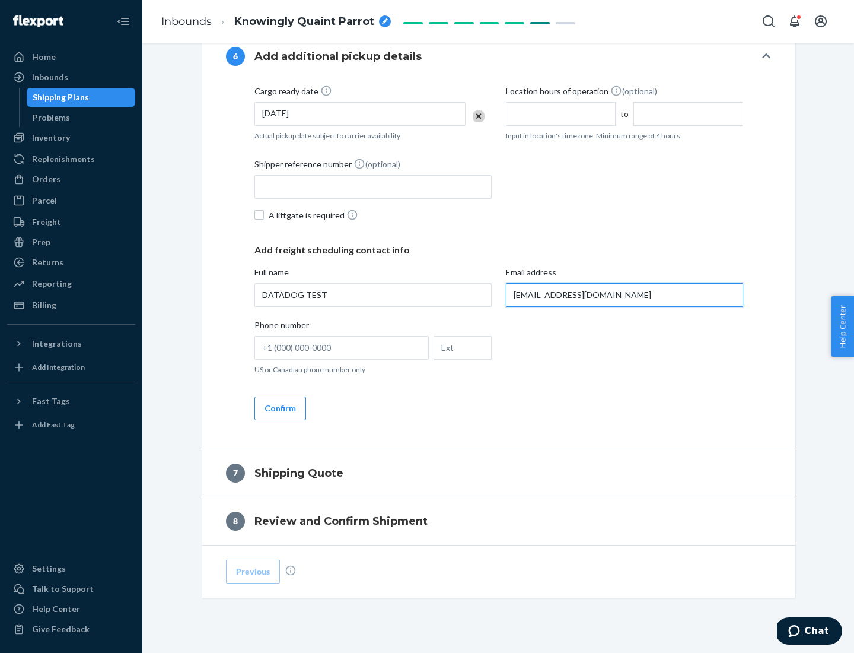
type input "[EMAIL_ADDRESS][DOMAIN_NAME]"
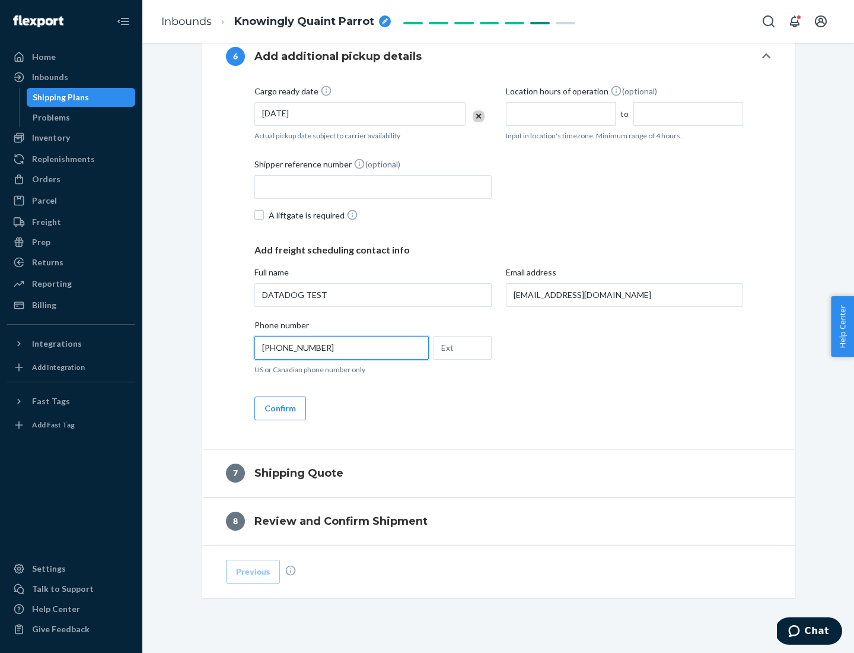
scroll to position [712, 0]
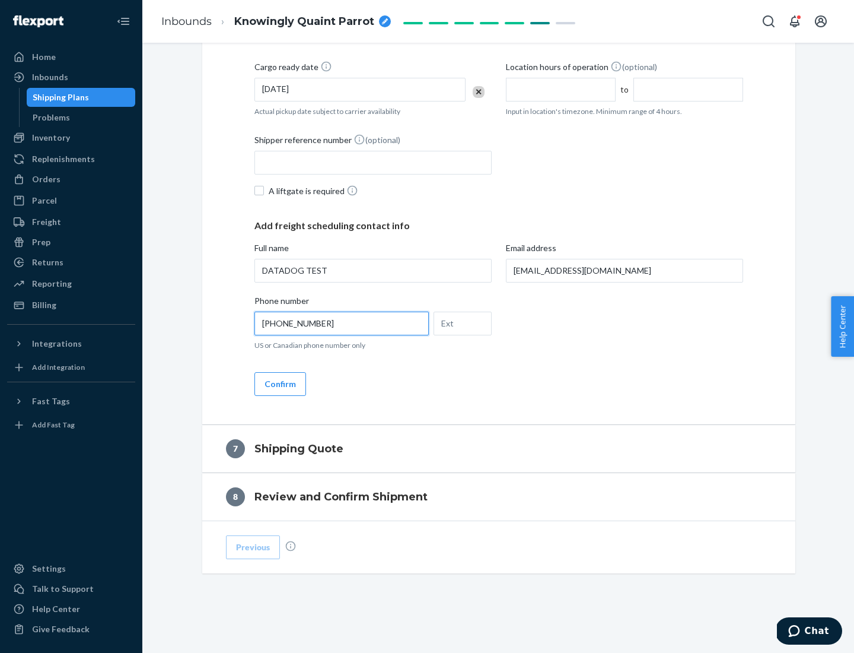
type input "[PHONE_NUMBER]"
click at [279, 383] on button "Confirm" at bounding box center [281, 384] width 52 height 24
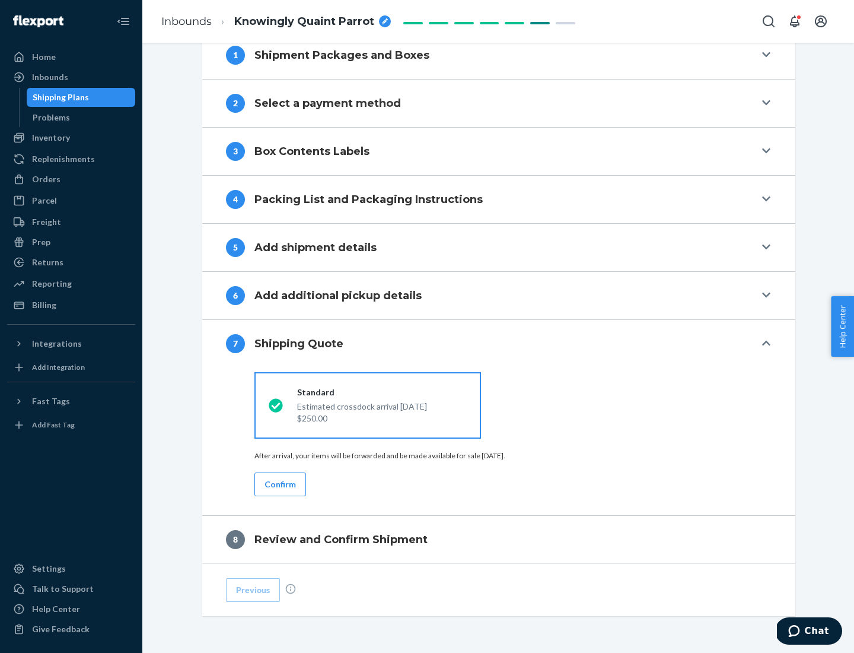
scroll to position [491, 0]
